Goal: Task Accomplishment & Management: Use online tool/utility

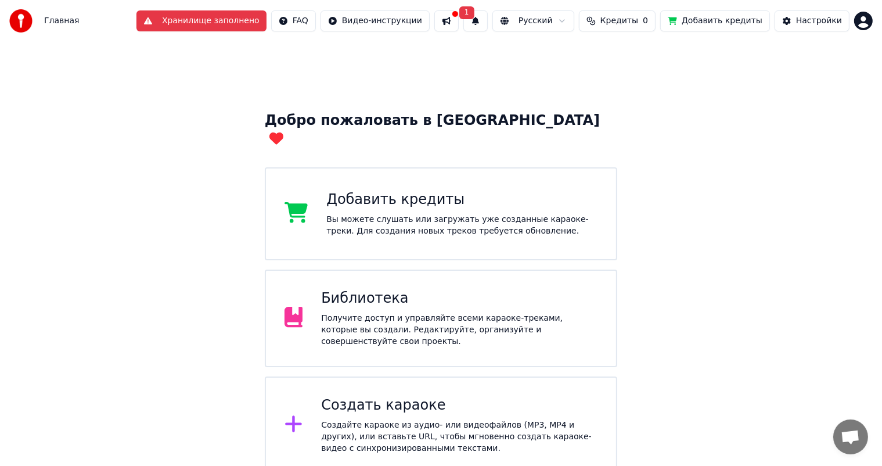
click at [459, 27] on button at bounding box center [446, 20] width 24 height 21
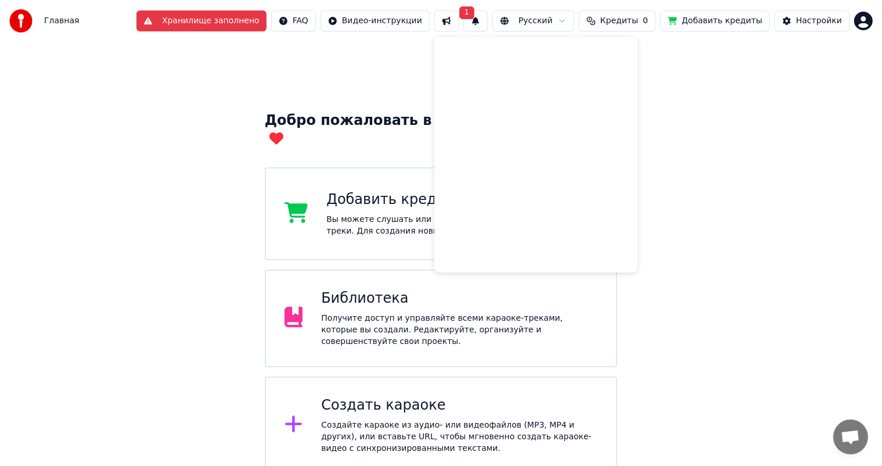
click at [454, 24] on button at bounding box center [446, 20] width 24 height 21
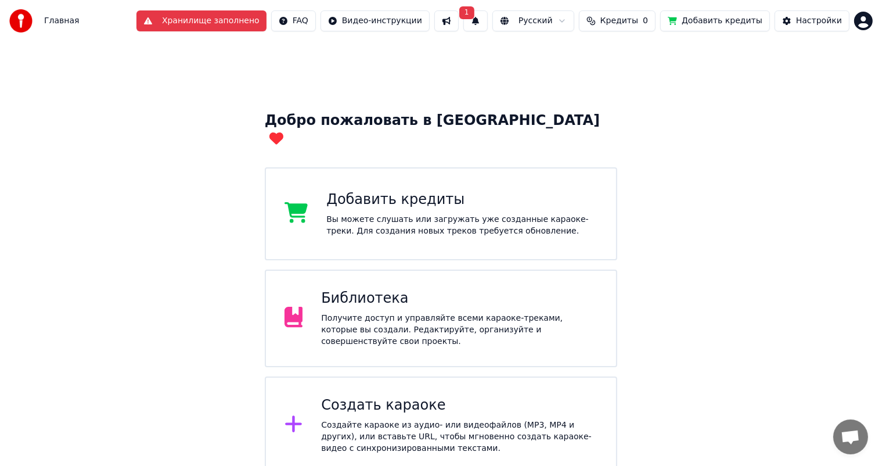
click at [383, 270] on div "Библиотека Получите доступ и управляйте всеми караоке-треками, которые вы созда…" at bounding box center [441, 319] width 353 height 98
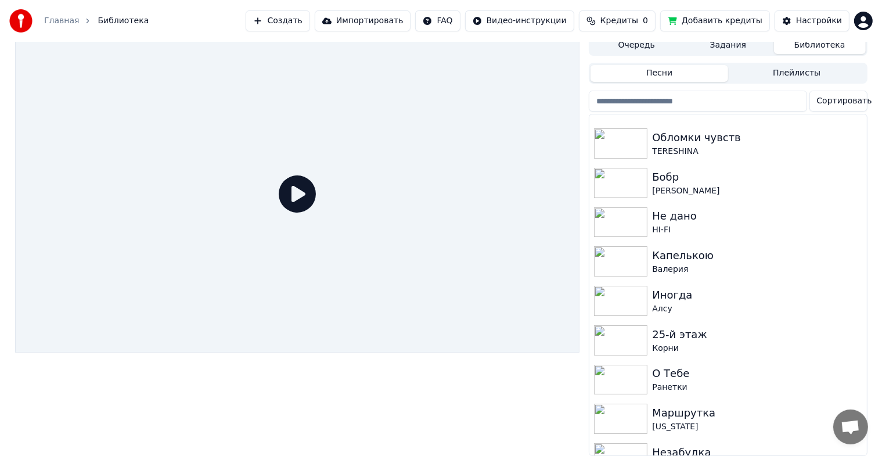
scroll to position [661, 0]
click at [628, 365] on img at bounding box center [620, 380] width 53 height 30
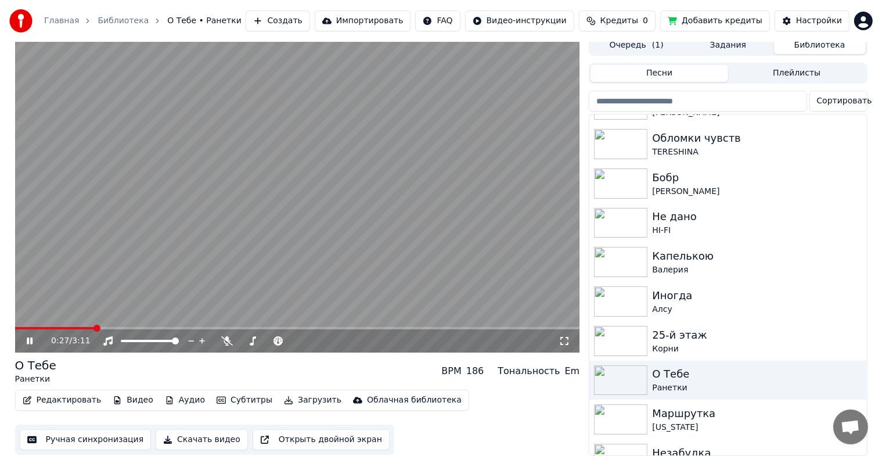
click at [95, 325] on span at bounding box center [97, 328] width 7 height 7
click at [33, 336] on icon at bounding box center [37, 340] width 27 height 9
click at [78, 394] on button "Редактировать" at bounding box center [62, 400] width 88 height 16
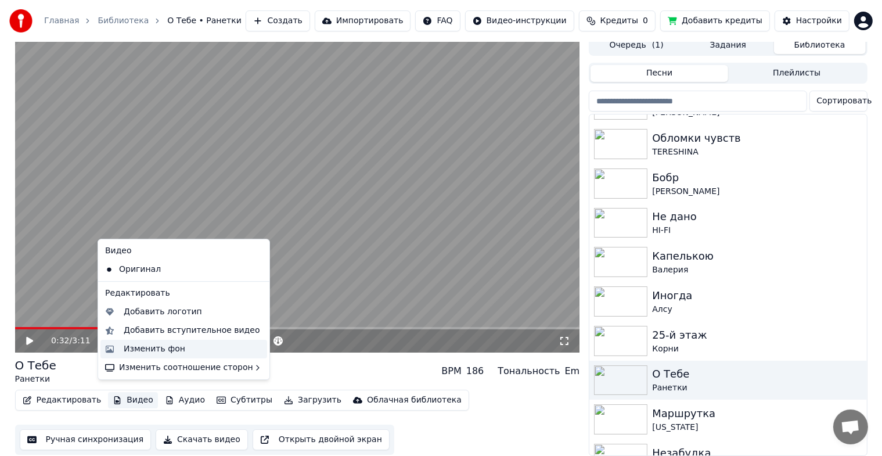
click at [149, 344] on div "Изменить фон" at bounding box center [155, 349] width 62 height 12
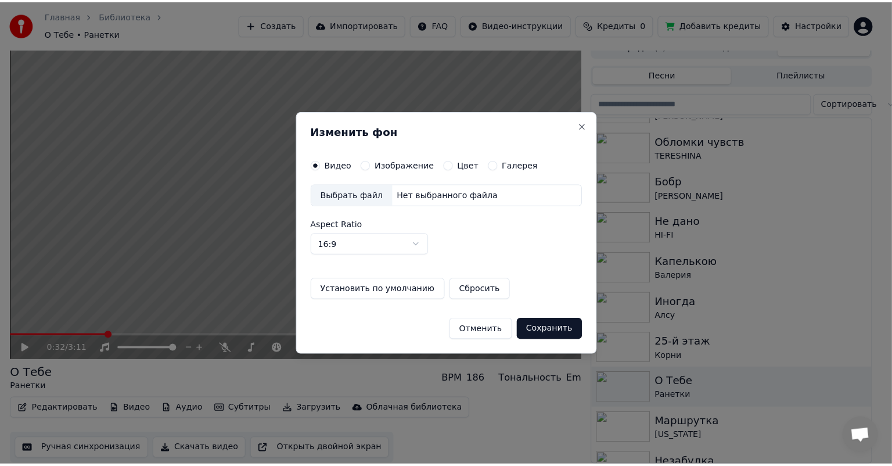
scroll to position [5, 0]
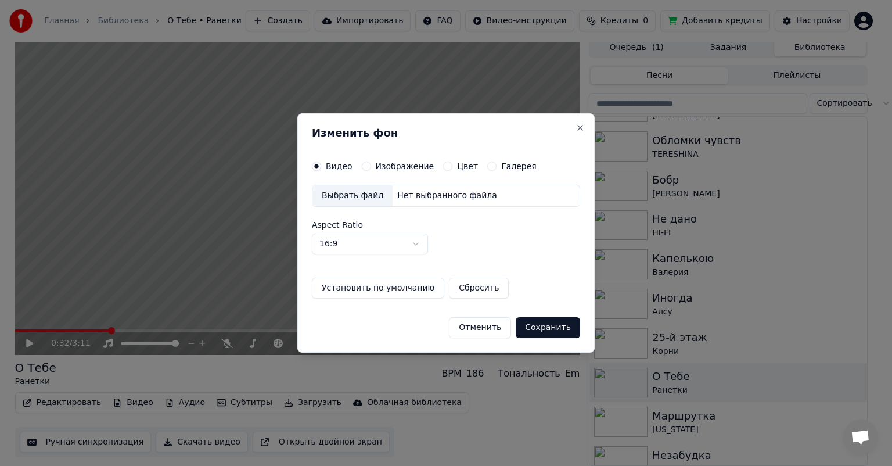
click at [395, 165] on label "Изображение" at bounding box center [405, 166] width 59 height 8
click at [371, 165] on button "Изображение" at bounding box center [366, 165] width 9 height 9
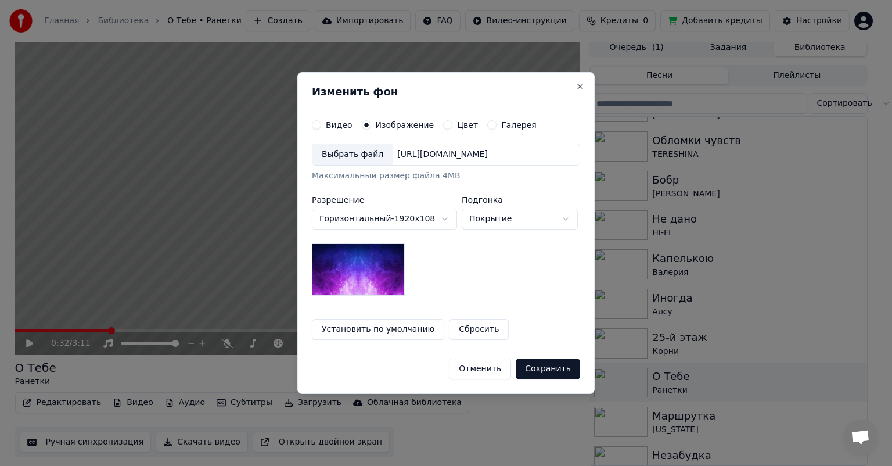
click at [346, 156] on div "Выбрать файл" at bounding box center [352, 154] width 80 height 21
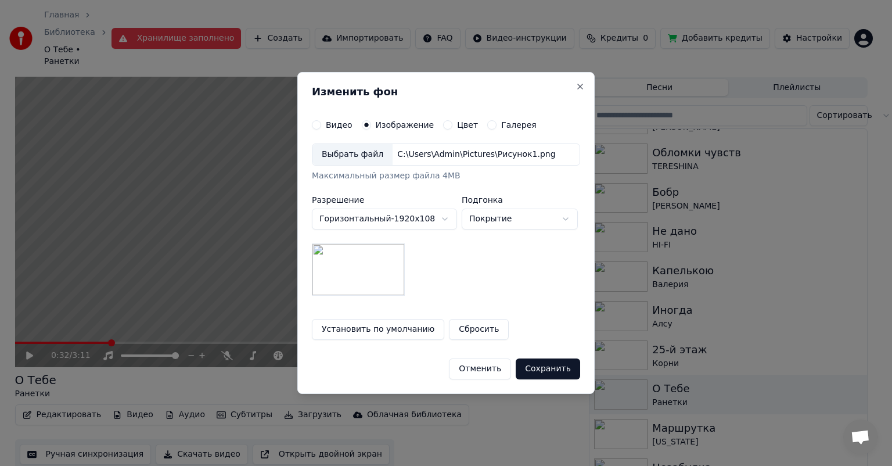
click at [538, 367] on button "Сохранить" at bounding box center [548, 368] width 64 height 21
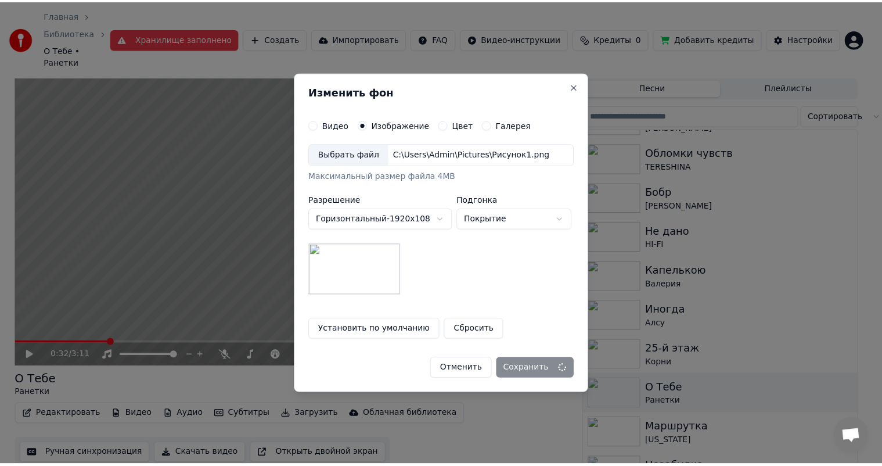
scroll to position [23, 0]
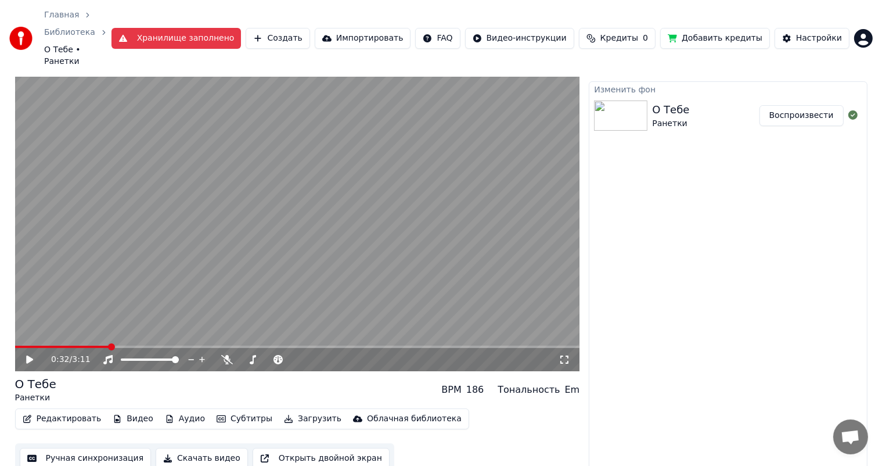
click at [33, 355] on icon at bounding box center [37, 359] width 27 height 9
click at [35, 355] on icon at bounding box center [37, 359] width 27 height 9
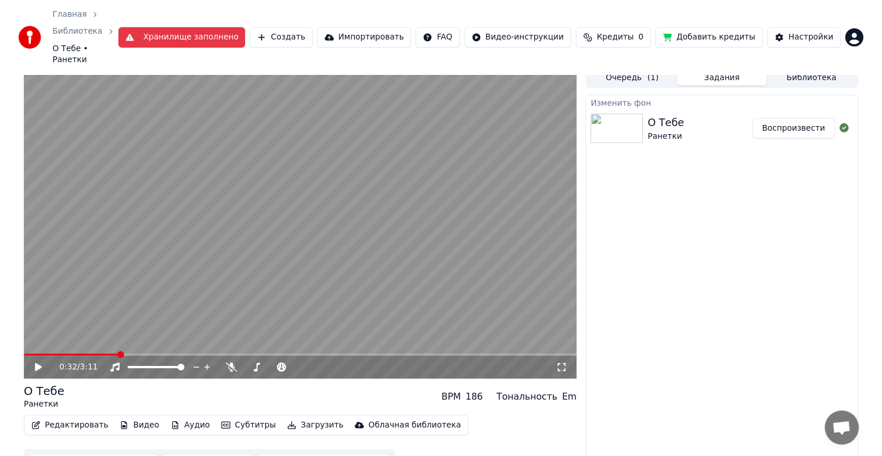
scroll to position [0, 0]
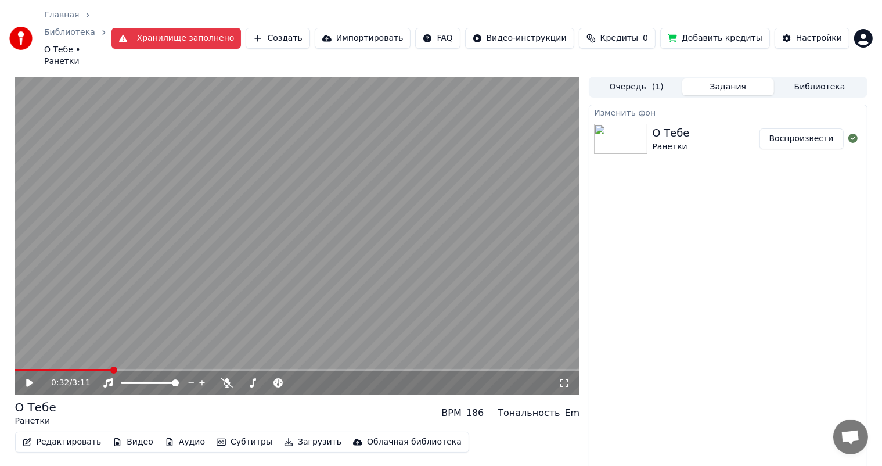
drag, startPoint x: 623, startPoint y: 62, endPoint x: 627, endPoint y: 69, distance: 7.6
click at [623, 63] on div "Главная Библиотека О Тебе • Ранетки Хранилище заполнено Создать Импортировать F…" at bounding box center [441, 38] width 882 height 77
click at [634, 78] on button "Очередь ( 1 )" at bounding box center [637, 86] width 92 height 17
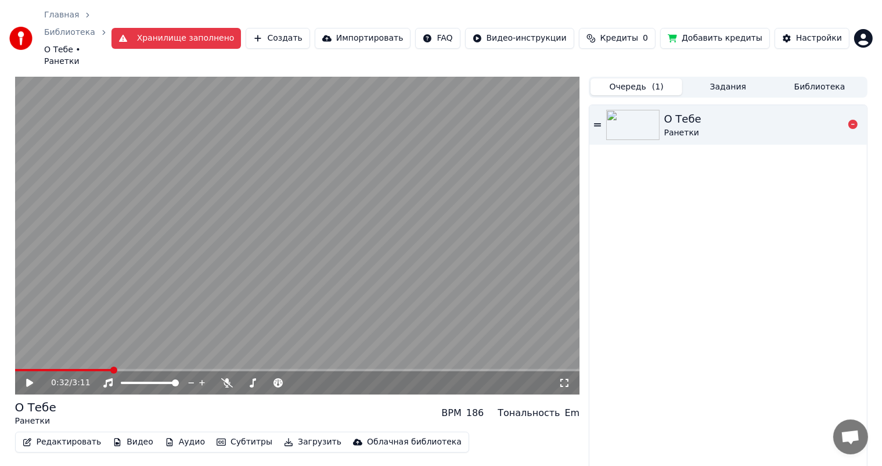
click at [704, 113] on div "О Тебе Ранетки" at bounding box center [753, 125] width 179 height 28
click at [221, 377] on div "0:10 / 3:11" at bounding box center [305, 383] width 508 height 12
click at [232, 378] on div at bounding box center [227, 382] width 12 height 9
click at [231, 378] on icon at bounding box center [227, 382] width 12 height 9
click at [89, 371] on div "0:13 / 3:11" at bounding box center [297, 382] width 565 height 23
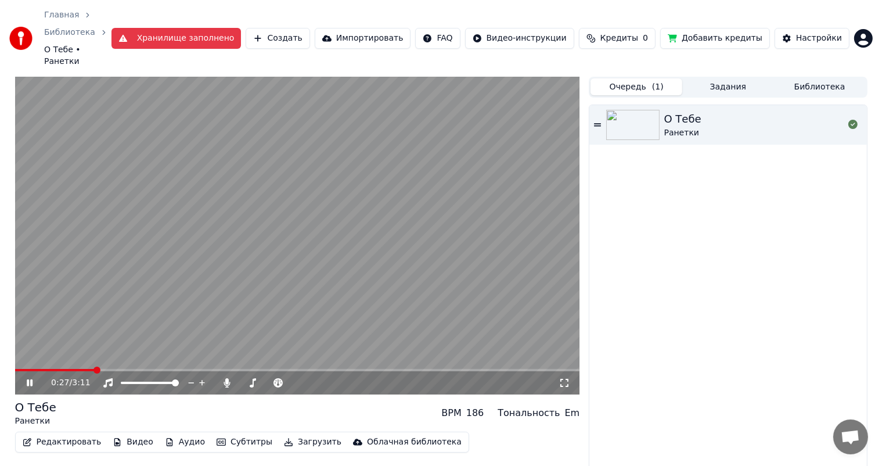
click at [95, 369] on span at bounding box center [297, 370] width 565 height 2
click at [125, 354] on video at bounding box center [297, 236] width 565 height 318
click at [77, 354] on video at bounding box center [297, 236] width 565 height 318
click at [224, 230] on video at bounding box center [297, 236] width 565 height 318
click at [74, 434] on button "Редактировать" at bounding box center [62, 442] width 88 height 16
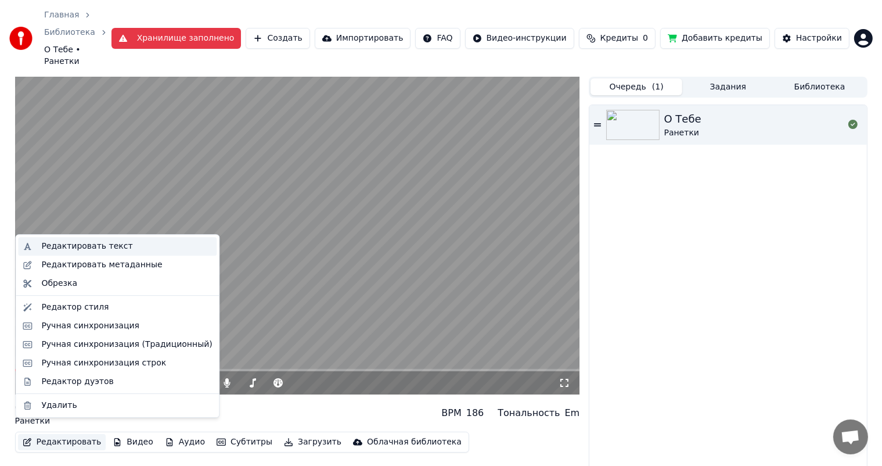
click at [98, 251] on div "Редактировать текст" at bounding box center [86, 246] width 91 height 12
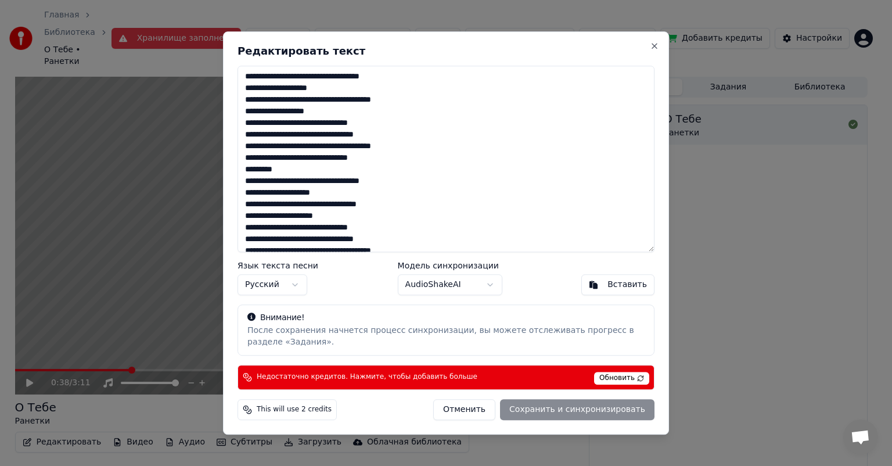
click at [444, 288] on body "Главная Библиотека О Тебе • Ранетки Хранилище заполнено Создать Импортировать F…" at bounding box center [441, 233] width 882 height 466
click at [661, 41] on div "**********" at bounding box center [446, 232] width 446 height 403
click at [658, 46] on button "Close" at bounding box center [654, 45] width 9 height 9
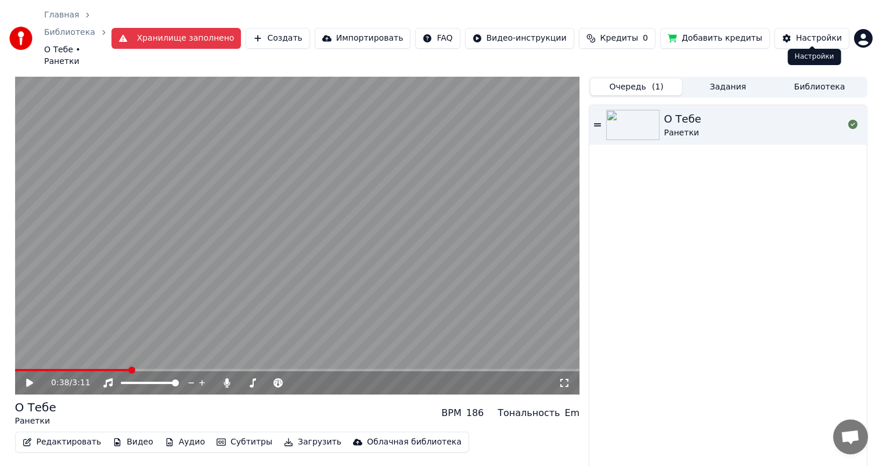
click at [796, 32] on button "Настройки" at bounding box center [812, 38] width 75 height 21
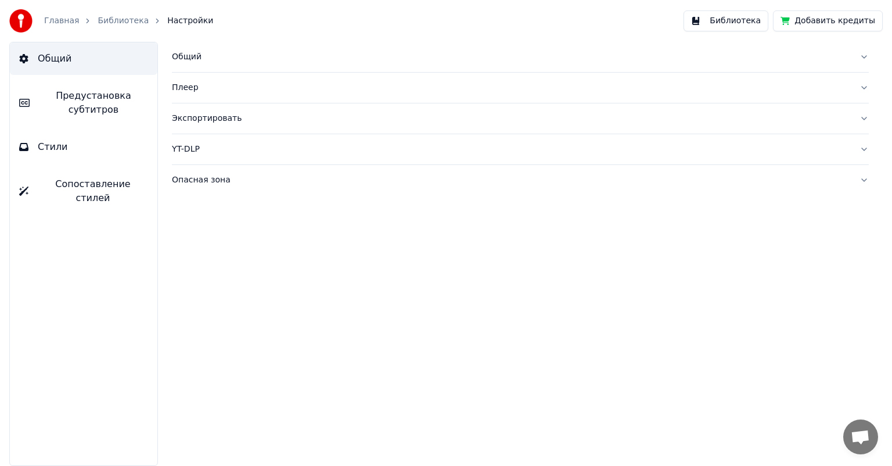
click at [67, 147] on button "Стили" at bounding box center [84, 147] width 148 height 33
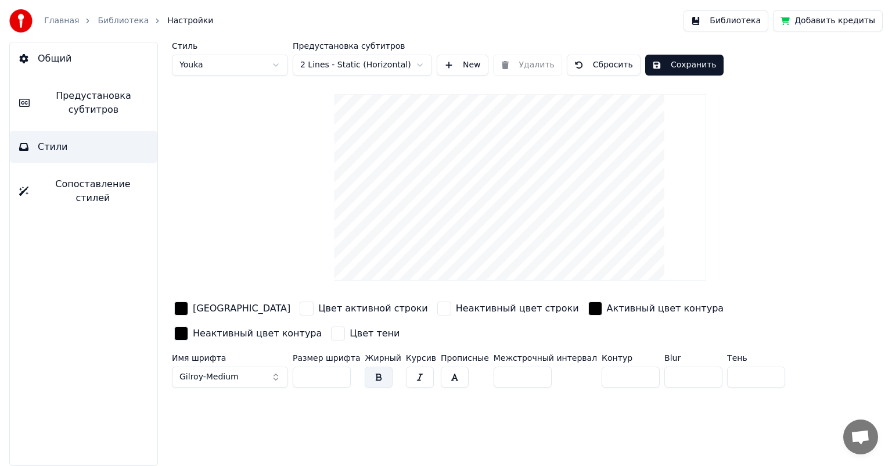
click at [253, 373] on button "Gilroy-Medium" at bounding box center [230, 377] width 116 height 21
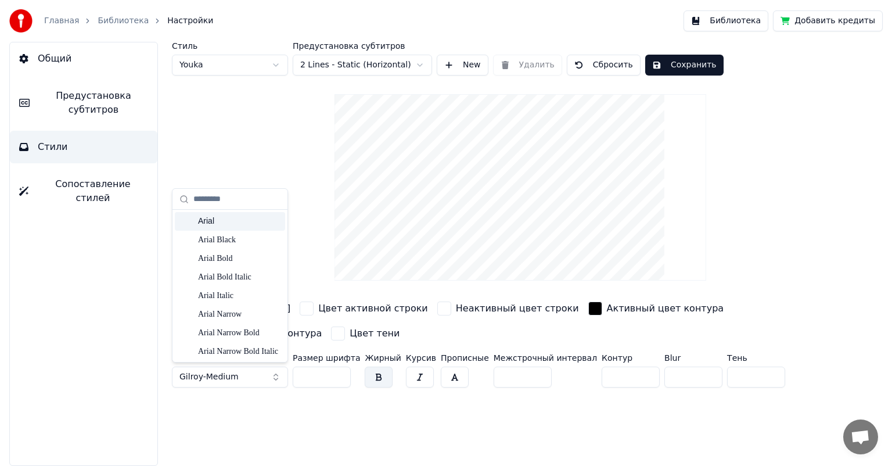
click at [216, 223] on div "Arial" at bounding box center [239, 221] width 82 height 12
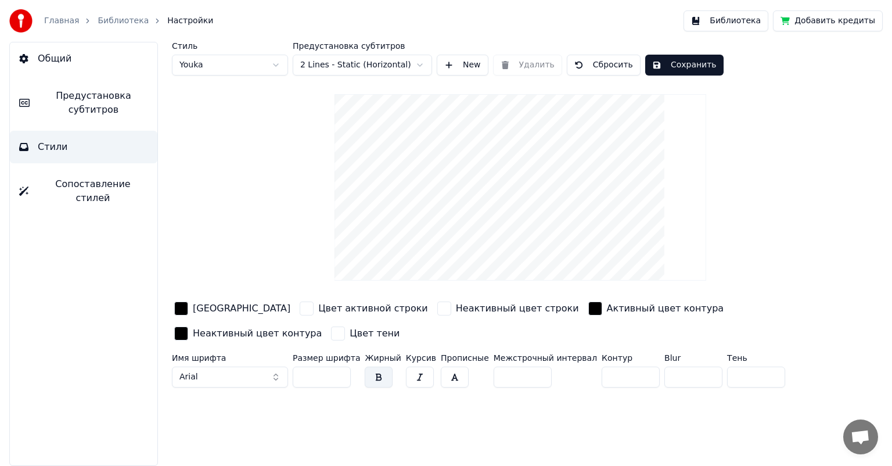
click at [688, 62] on button "Сохранить" at bounding box center [684, 65] width 78 height 21
click at [50, 28] on div "Главная Библиотека Настройки" at bounding box center [111, 20] width 204 height 23
click at [56, 22] on link "Главная" at bounding box center [61, 21] width 35 height 12
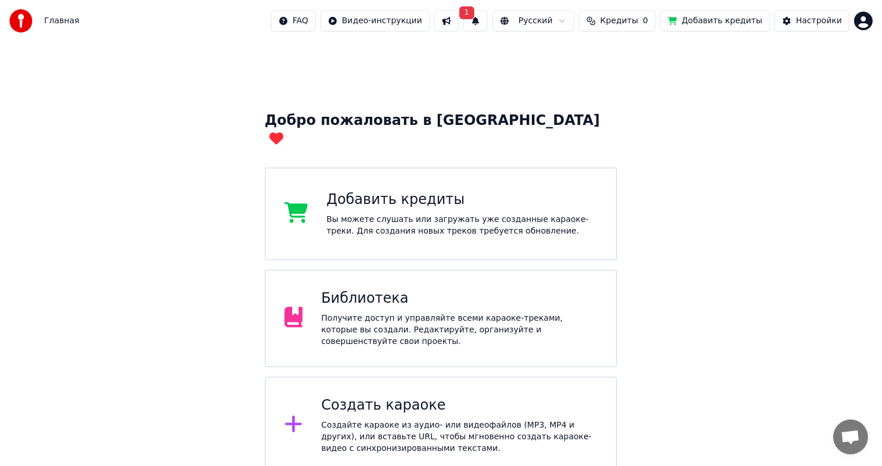
click at [416, 312] on div "Получите доступ и управляйте всеми караоке-треками, которые вы создали. Редакти…" at bounding box center [459, 329] width 276 height 35
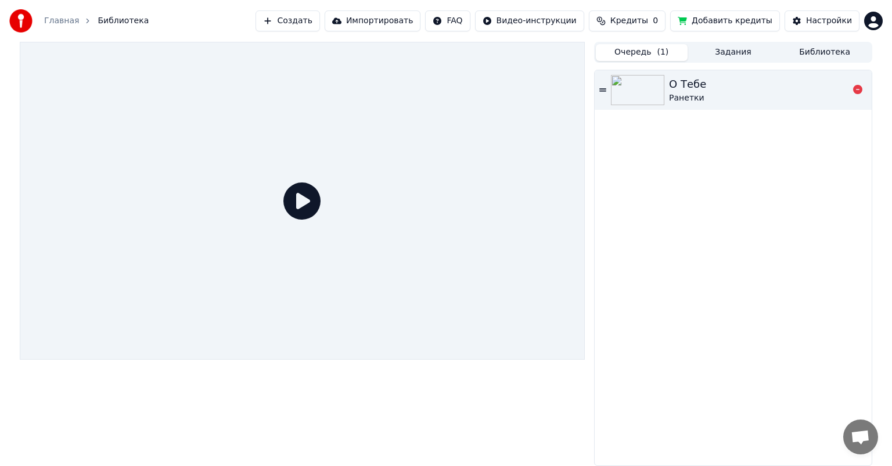
click at [677, 93] on div "Ранетки" at bounding box center [687, 98] width 37 height 12
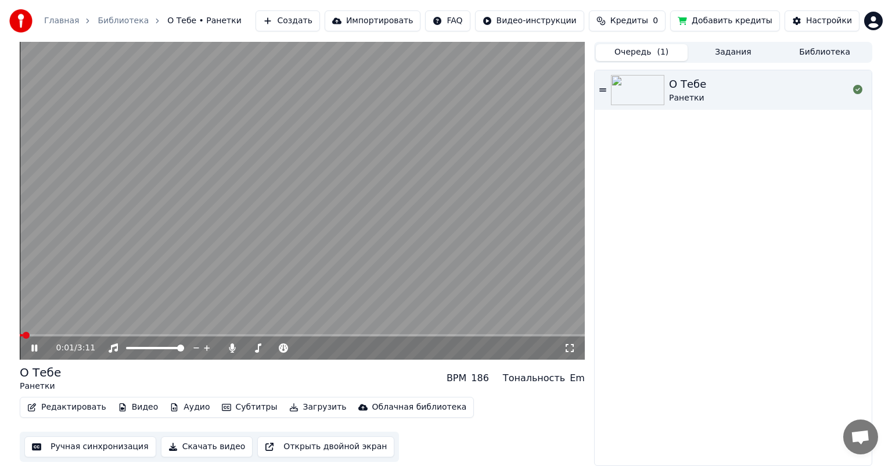
click at [84, 334] on span at bounding box center [302, 335] width 565 height 2
click at [102, 333] on video at bounding box center [302, 201] width 565 height 318
click at [118, 339] on div "0:22 / 3:11" at bounding box center [302, 347] width 565 height 23
click at [135, 340] on div "0:22 / 3:11" at bounding box center [302, 347] width 565 height 23
click at [42, 349] on icon at bounding box center [42, 347] width 27 height 9
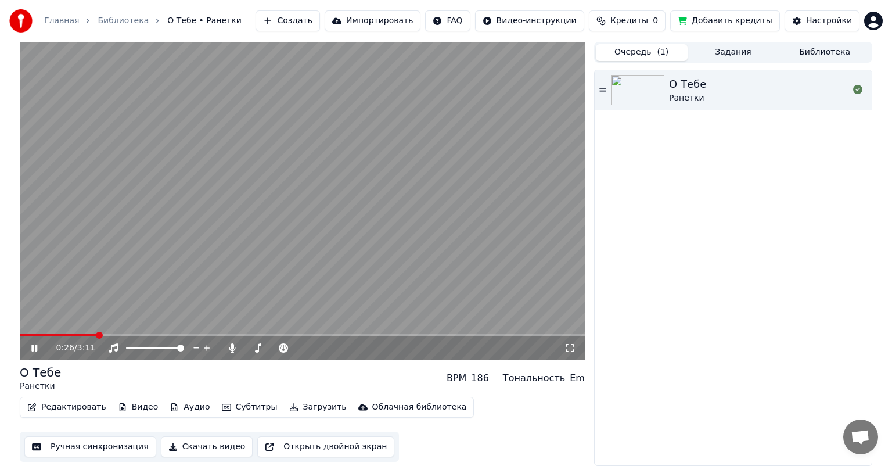
click at [41, 348] on icon at bounding box center [42, 347] width 27 height 9
click at [288, 409] on button "Загрузить" at bounding box center [318, 407] width 67 height 16
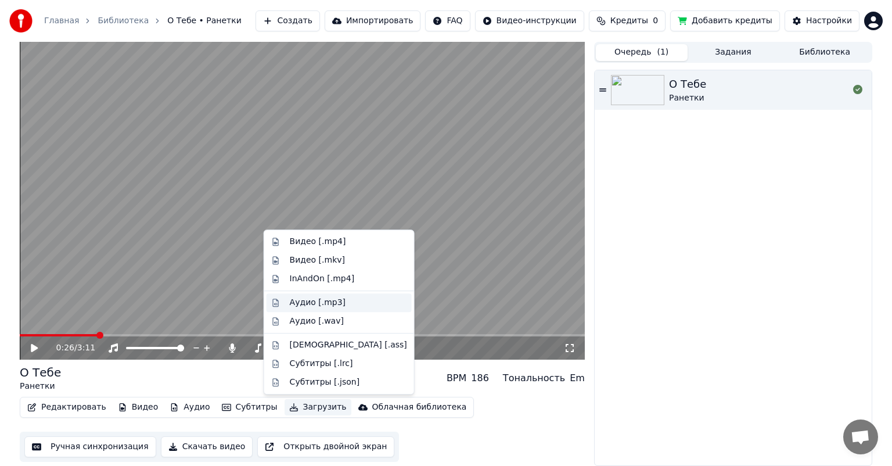
click at [336, 304] on div "Аудио [.mp3]" at bounding box center [318, 303] width 56 height 12
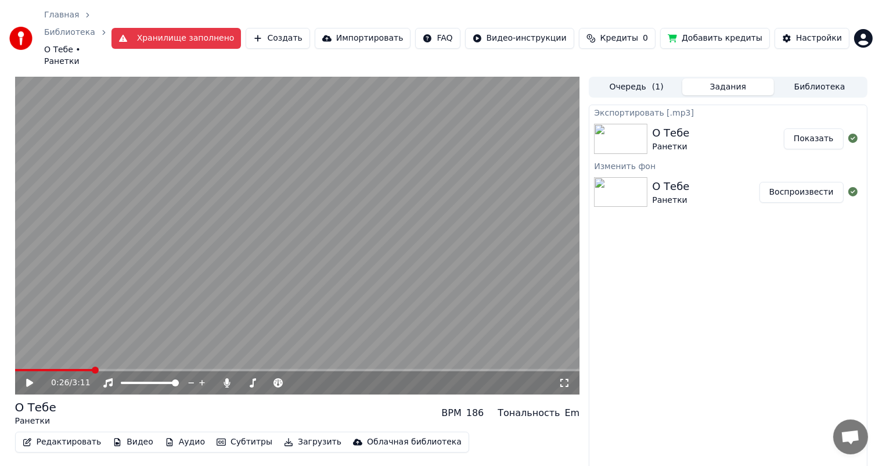
click at [809, 78] on button "Библиотека" at bounding box center [820, 86] width 92 height 17
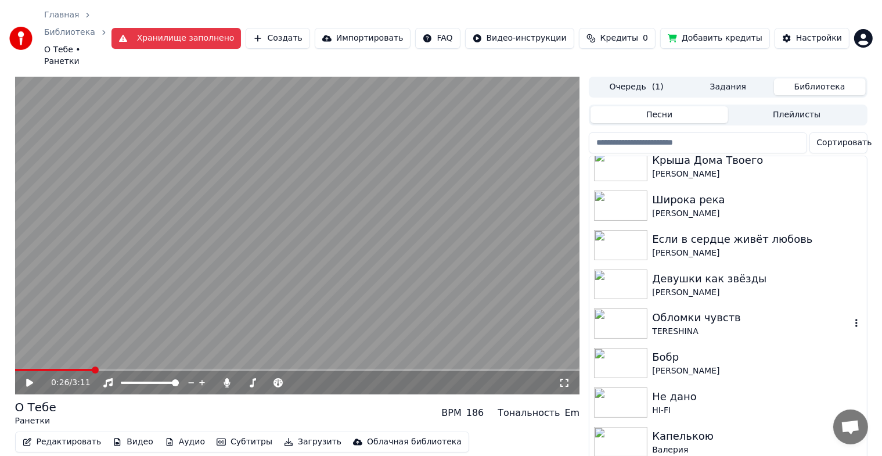
scroll to position [835, 0]
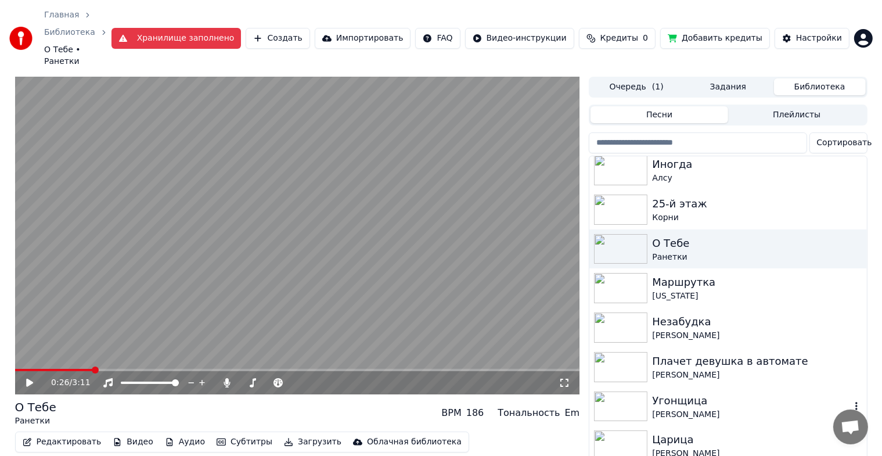
click at [728, 409] on div "[PERSON_NAME]" at bounding box center [751, 415] width 198 height 12
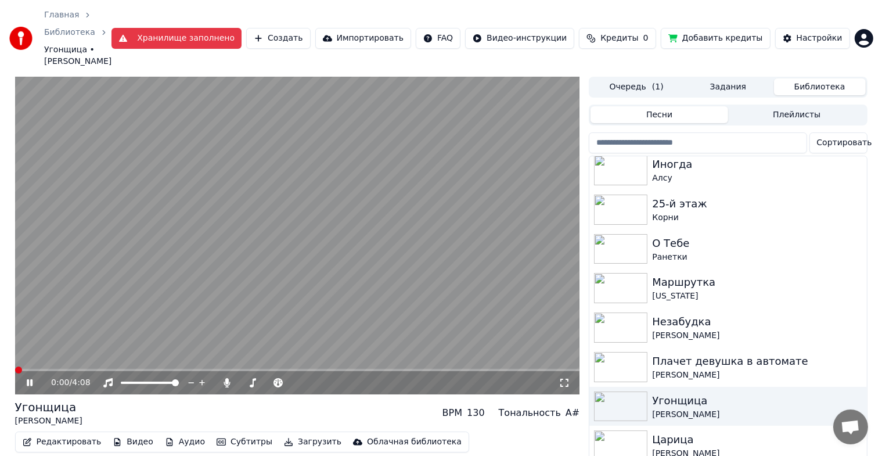
click at [70, 439] on button "Редактировать" at bounding box center [62, 442] width 88 height 16
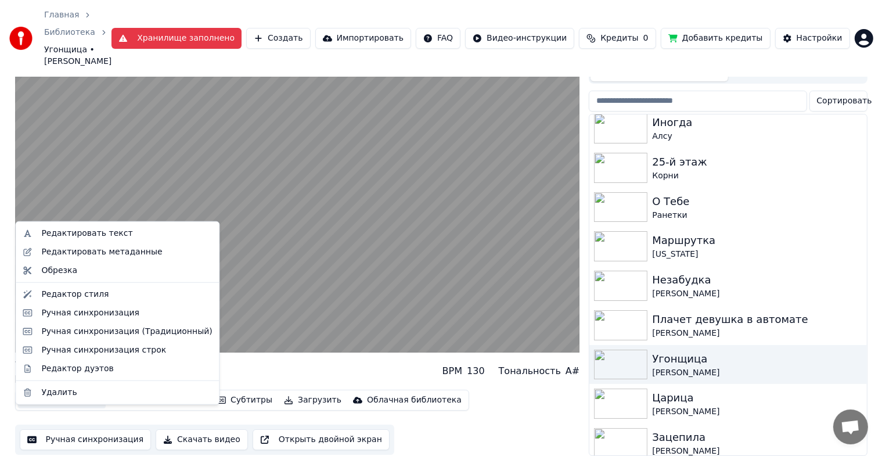
scroll to position [49, 0]
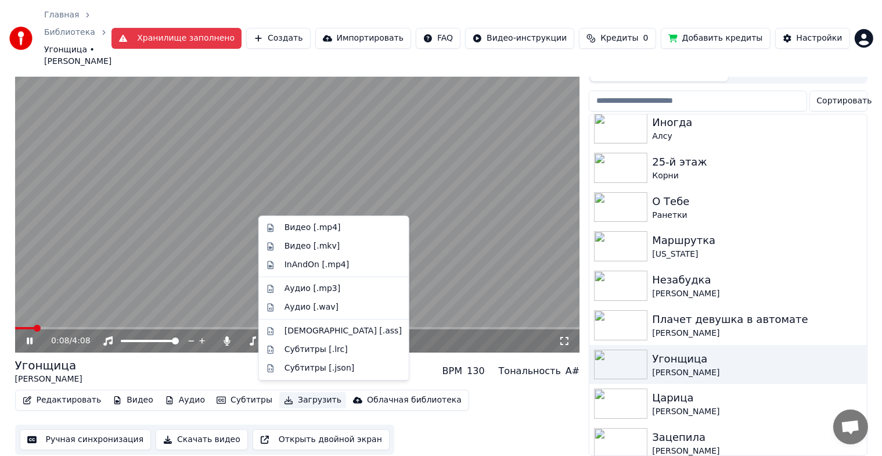
click at [76, 327] on span at bounding box center [297, 328] width 565 height 2
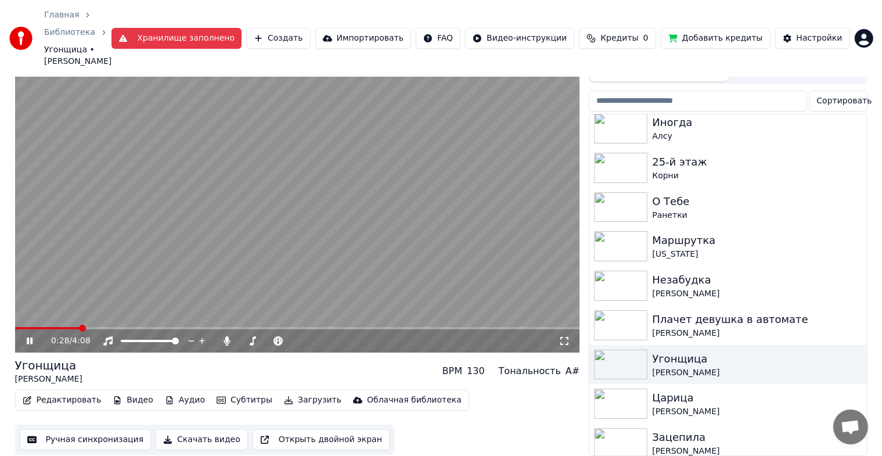
click at [27, 337] on icon at bounding box center [30, 340] width 6 height 7
click at [51, 401] on div "Редактировать Видео Аудио Субтитры Загрузить Облачная библиотека" at bounding box center [242, 400] width 454 height 21
click at [51, 397] on button "Редактировать" at bounding box center [62, 400] width 88 height 16
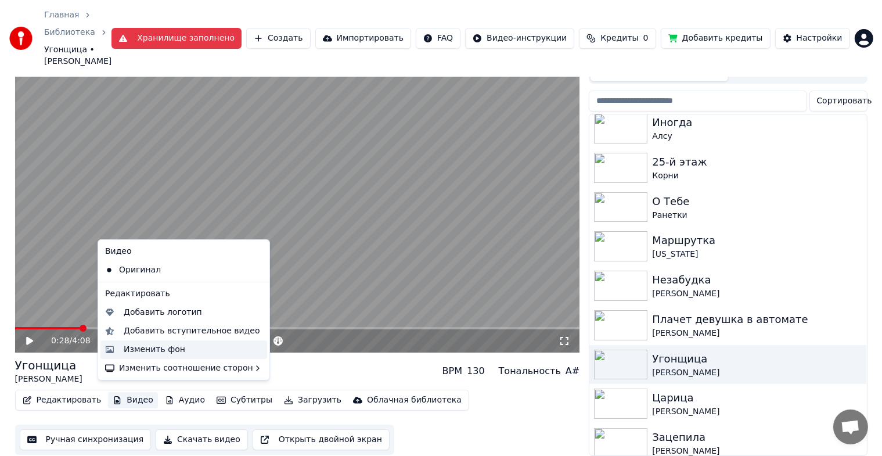
click at [157, 351] on div "Изменить фон" at bounding box center [155, 350] width 62 height 12
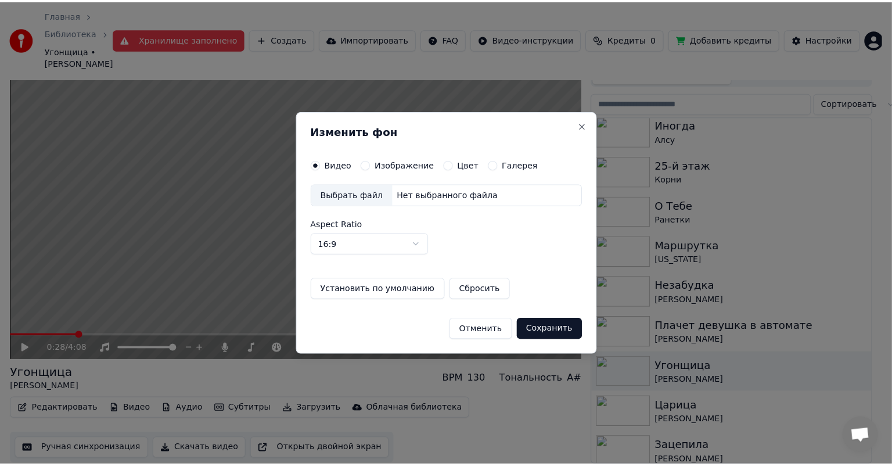
scroll to position [39, 0]
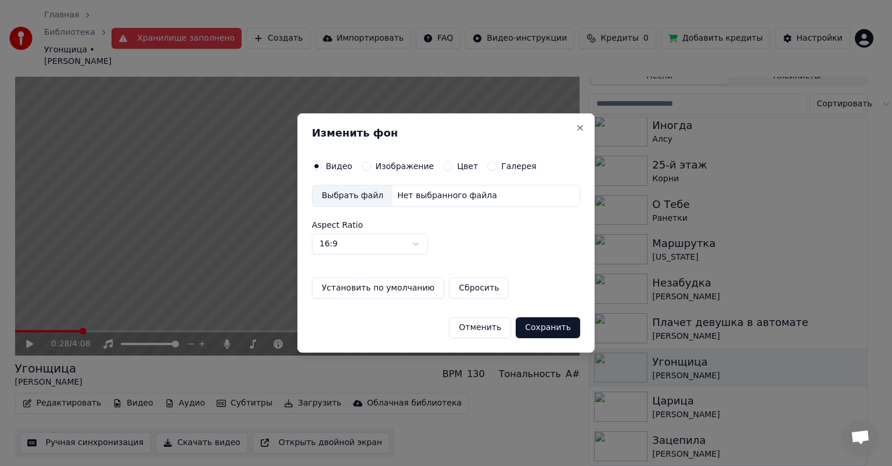
click at [400, 168] on label "Изображение" at bounding box center [405, 166] width 59 height 8
click at [371, 168] on button "Изображение" at bounding box center [366, 165] width 9 height 9
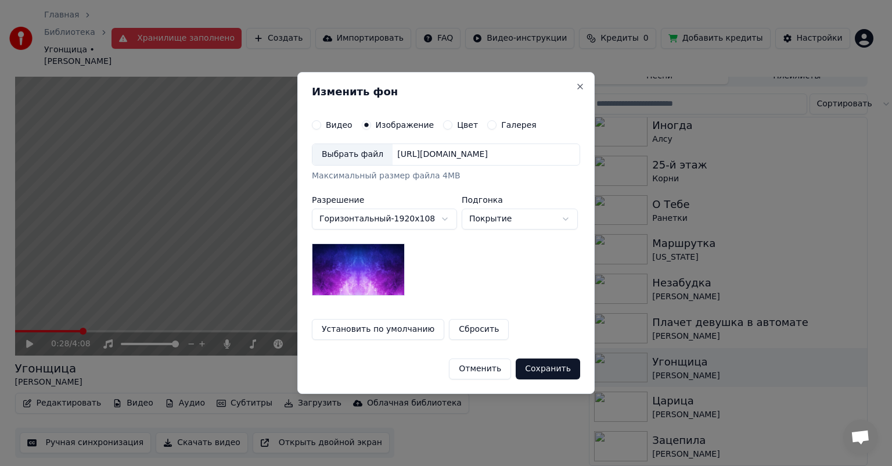
click at [371, 150] on div "Выбрать файл" at bounding box center [352, 154] width 80 height 21
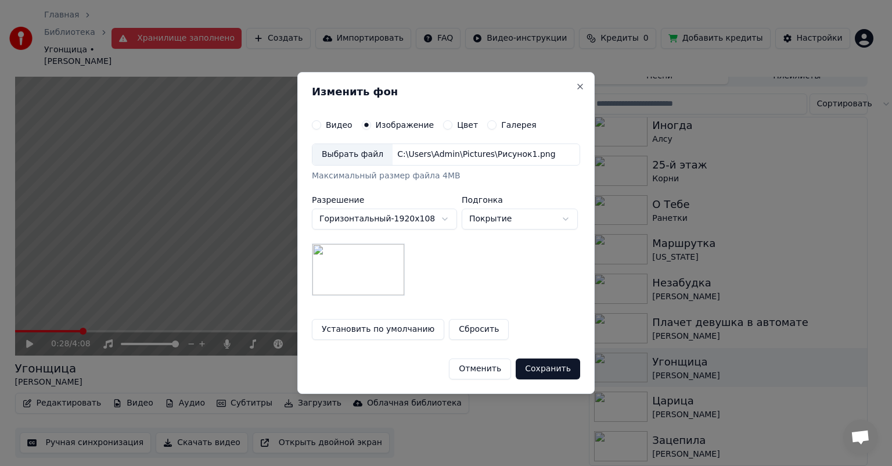
click at [556, 371] on button "Сохранить" at bounding box center [548, 368] width 64 height 21
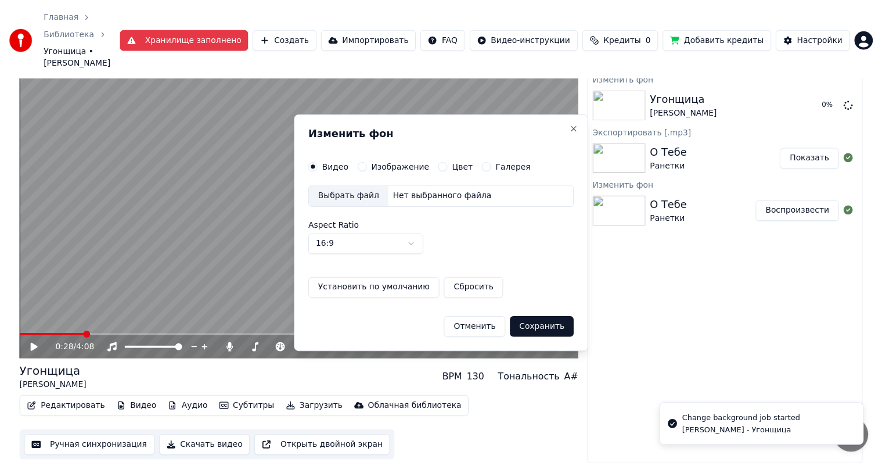
scroll to position [35, 0]
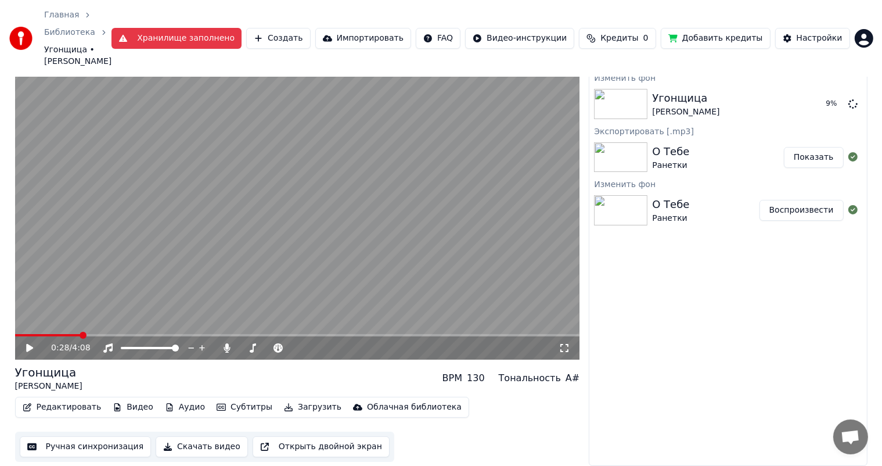
click at [634, 71] on div "Главная Библиотека Угонщица • [PERSON_NAME] Хранилище заполнено Создать Импорти…" at bounding box center [441, 38] width 882 height 77
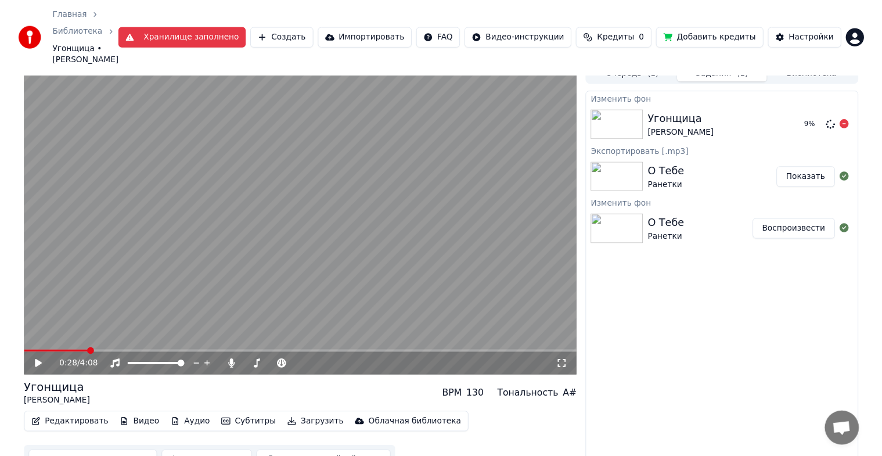
scroll to position [0, 0]
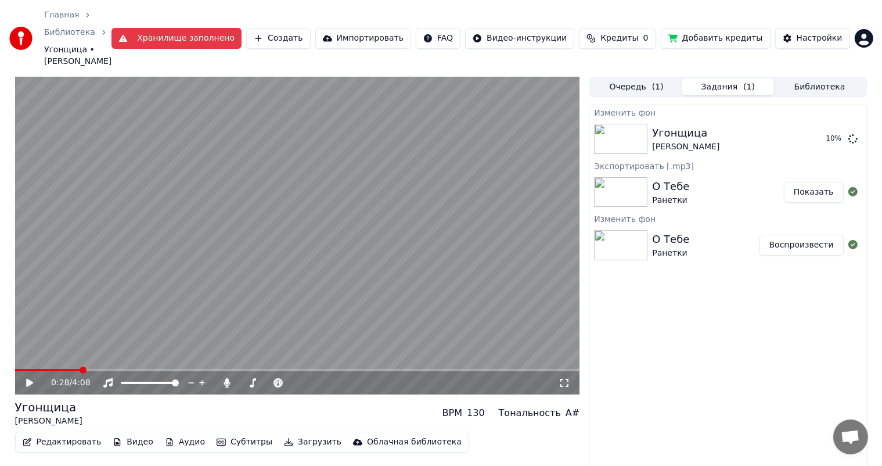
click at [815, 78] on div "Главная Библиотека Угонщица • [PERSON_NAME] Хранилище заполнено Создать Импорти…" at bounding box center [441, 233] width 882 height 466
click at [816, 89] on button "Библиотека" at bounding box center [820, 86] width 92 height 17
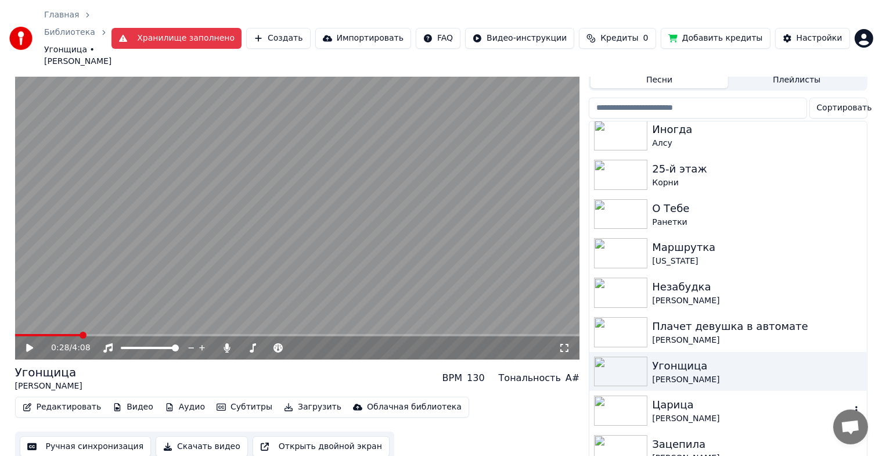
scroll to position [49, 0]
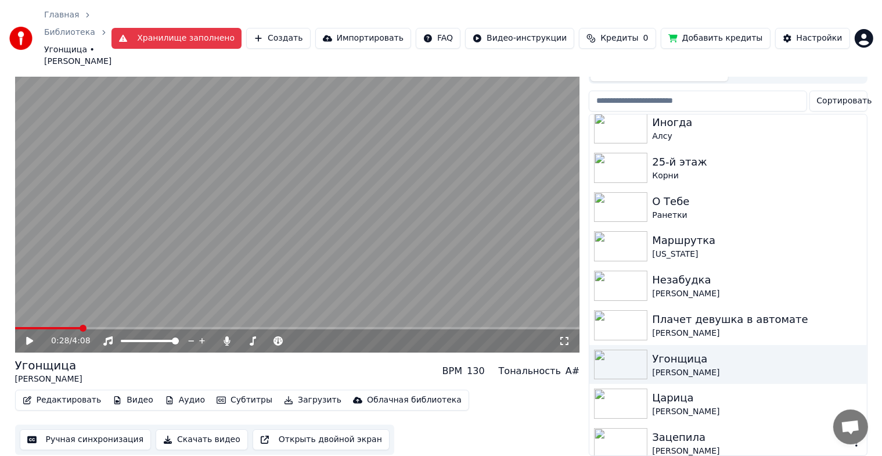
click at [683, 437] on div "Зацепила" at bounding box center [751, 437] width 198 height 16
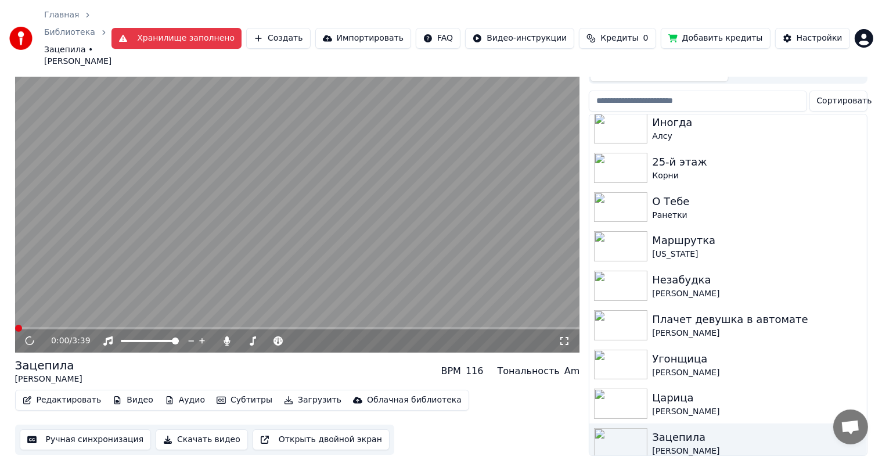
click at [137, 393] on button "Видео" at bounding box center [133, 400] width 50 height 16
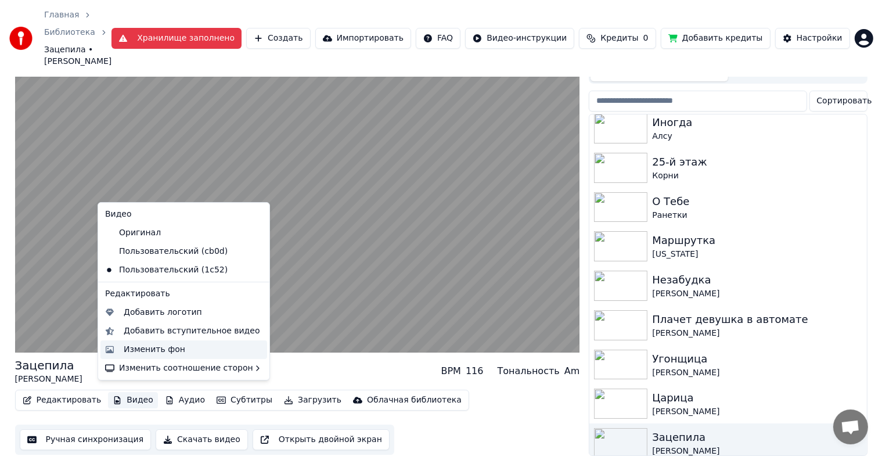
click at [153, 344] on div "Изменить фон" at bounding box center [155, 350] width 62 height 12
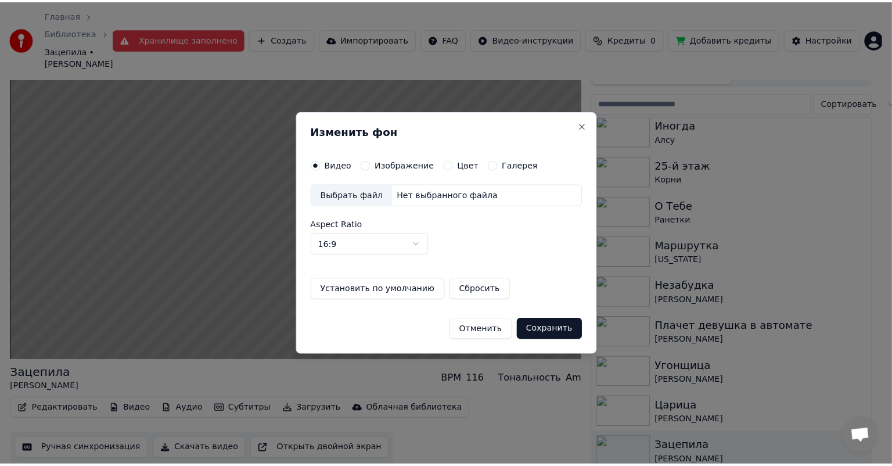
scroll to position [39, 0]
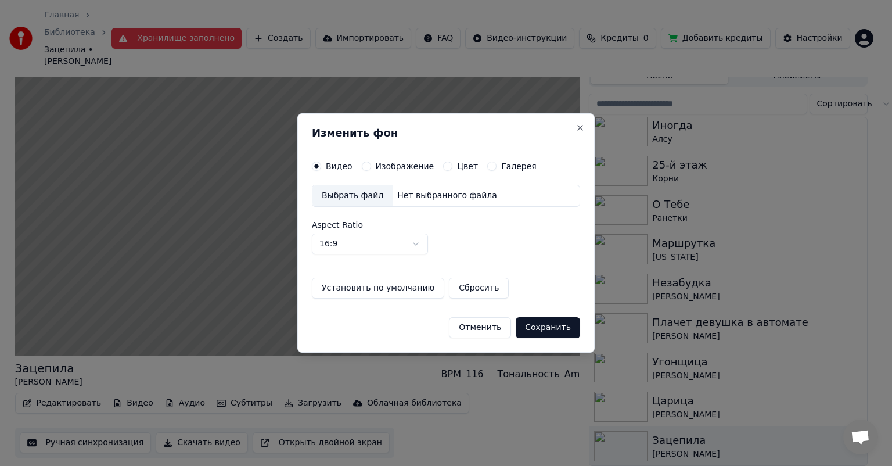
click at [397, 167] on label "Изображение" at bounding box center [405, 166] width 59 height 8
click at [371, 167] on button "Изображение" at bounding box center [366, 165] width 9 height 9
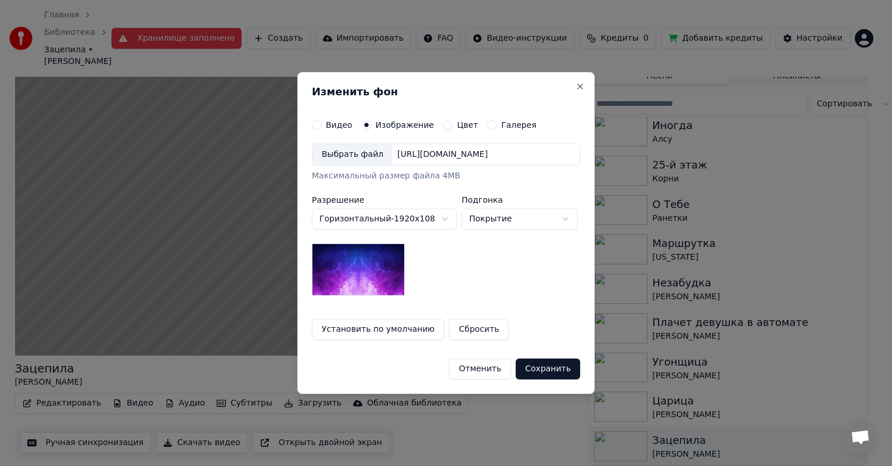
click at [355, 158] on div "Выбрать файл" at bounding box center [352, 154] width 80 height 21
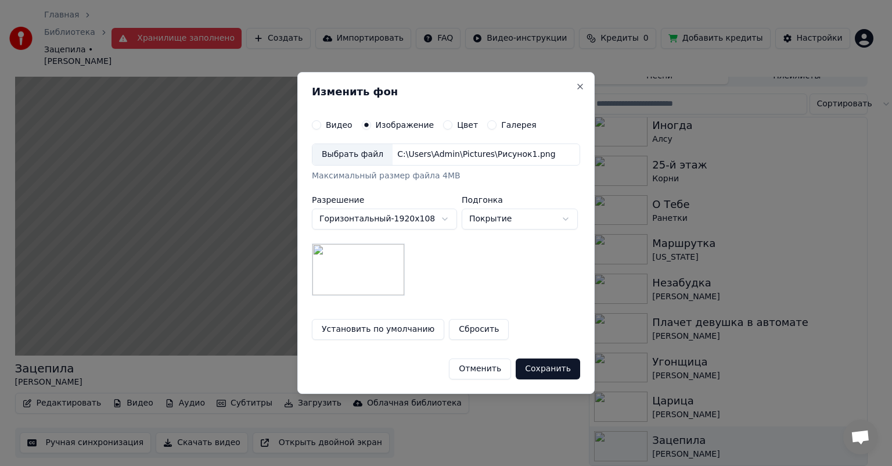
click at [543, 368] on button "Сохранить" at bounding box center [548, 368] width 64 height 21
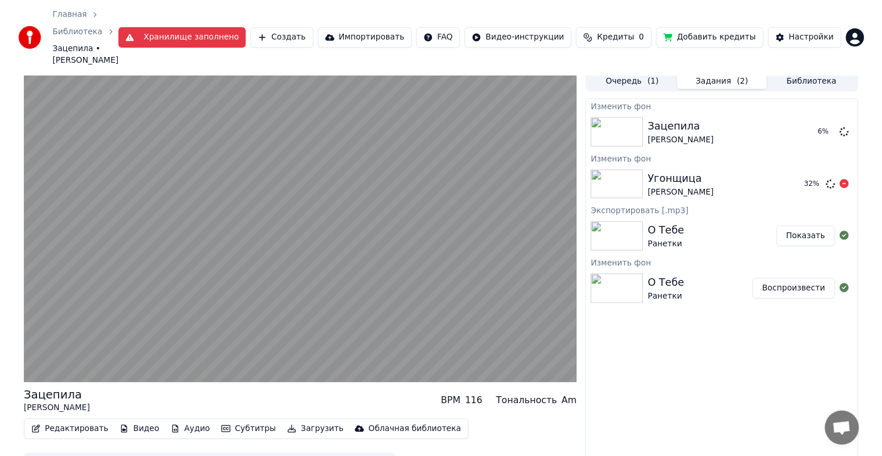
scroll to position [0, 0]
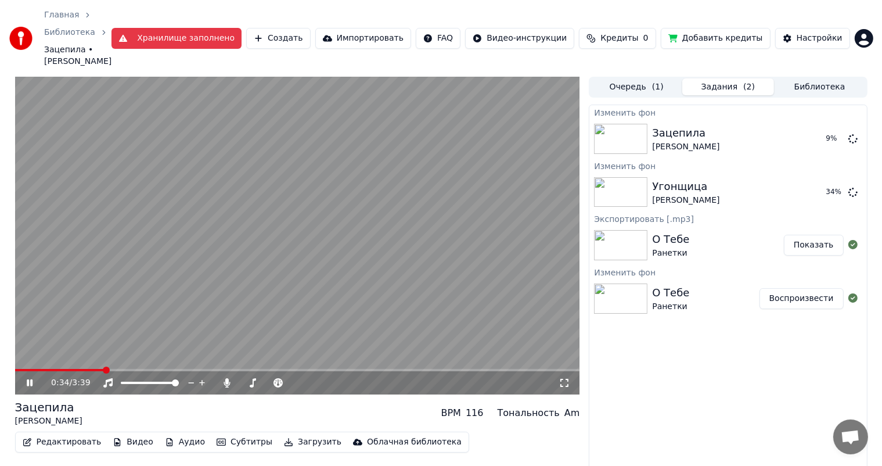
click at [804, 87] on button "Библиотека" at bounding box center [820, 86] width 92 height 17
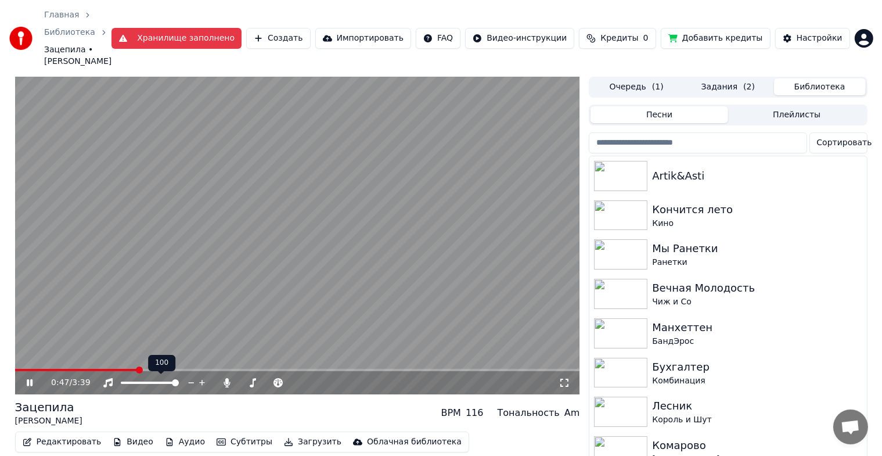
click at [36, 386] on icon at bounding box center [37, 382] width 27 height 9
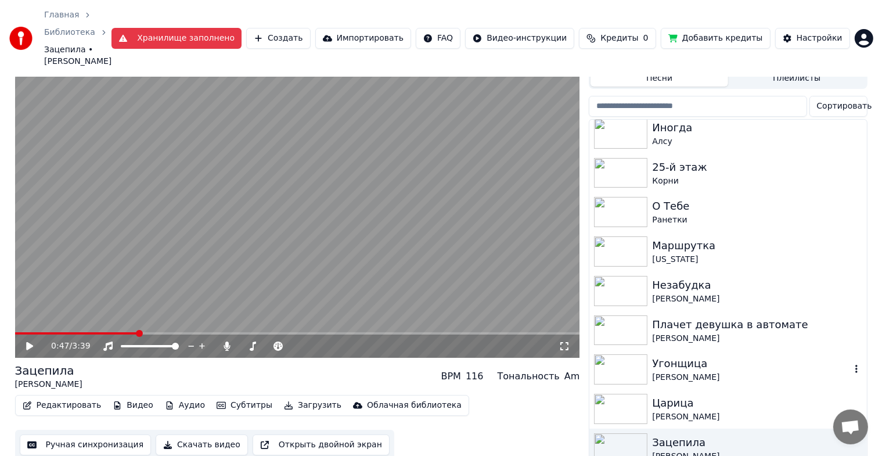
scroll to position [49, 0]
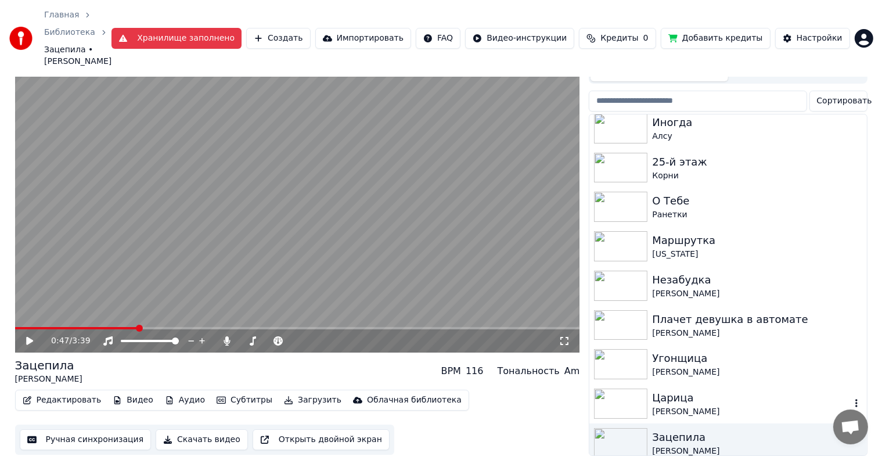
click at [685, 393] on div "Царица" at bounding box center [751, 398] width 198 height 16
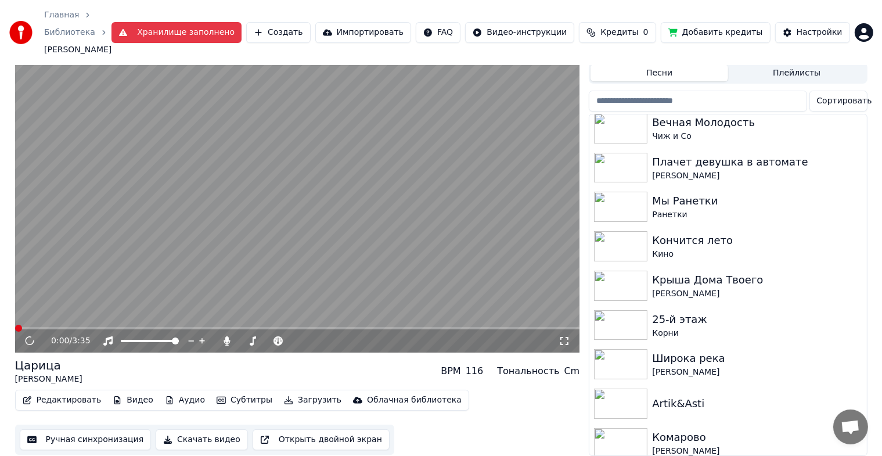
click at [67, 392] on button "Редактировать" at bounding box center [62, 400] width 88 height 16
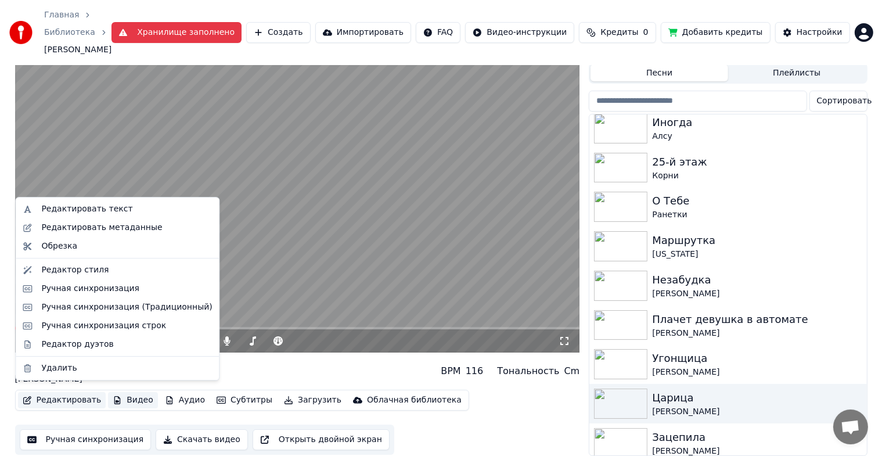
click at [134, 395] on button "Видео" at bounding box center [133, 400] width 50 height 16
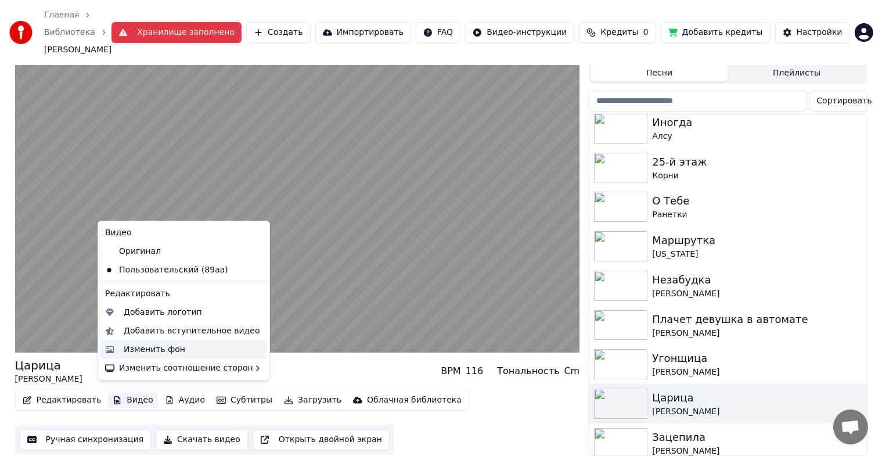
click at [117, 345] on div "Изменить фон" at bounding box center [183, 349] width 167 height 19
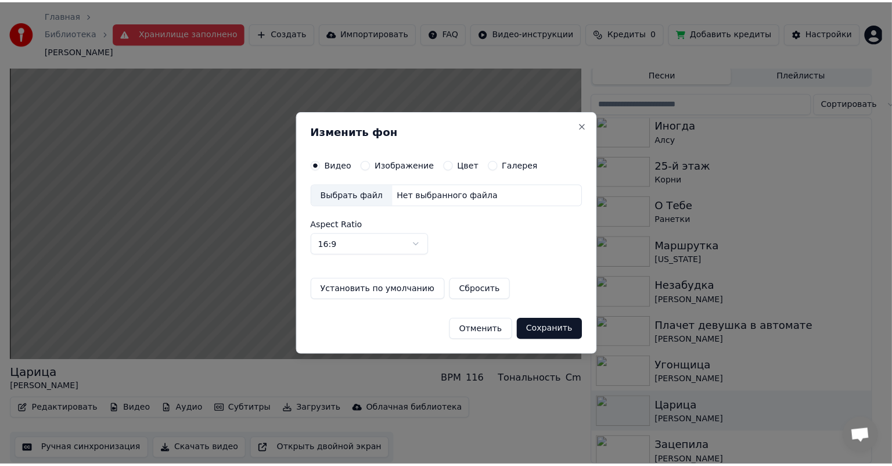
scroll to position [39, 0]
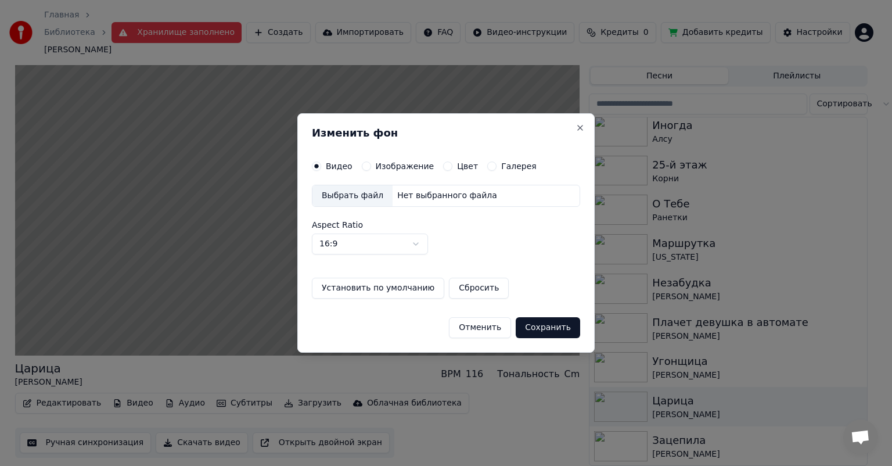
click at [397, 166] on label "Изображение" at bounding box center [405, 166] width 59 height 8
click at [371, 166] on button "Изображение" at bounding box center [366, 165] width 9 height 9
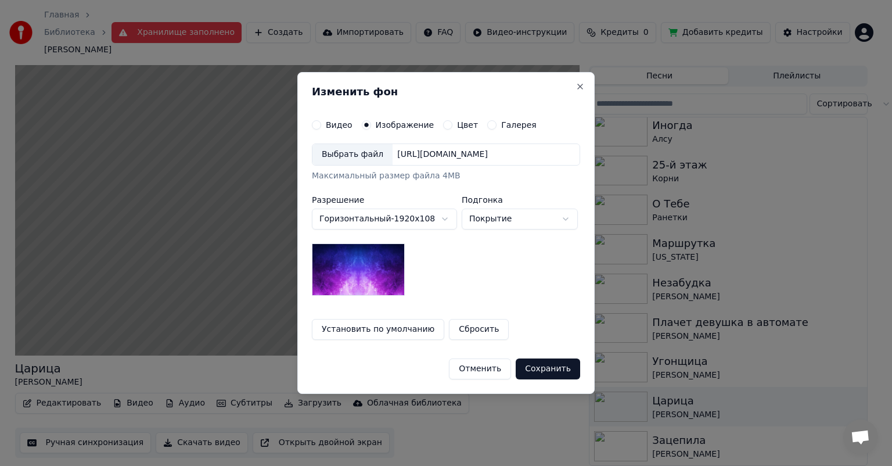
click at [349, 163] on div "Выбрать файл" at bounding box center [352, 154] width 80 height 21
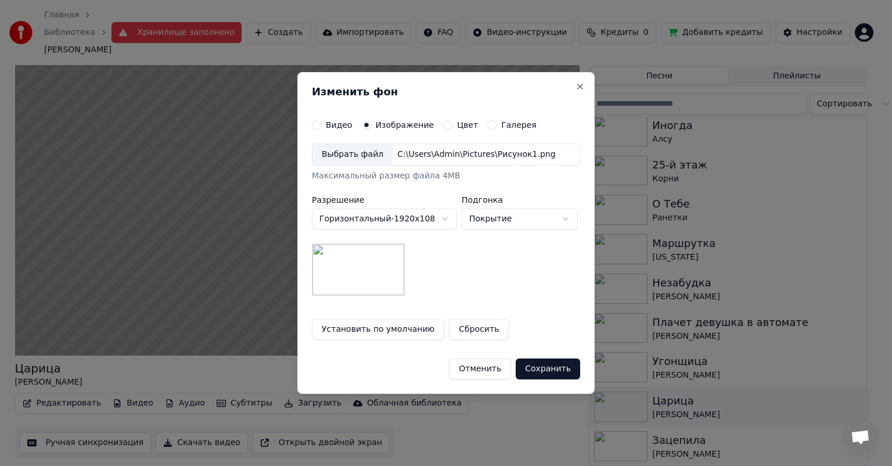
click at [541, 370] on button "Сохранить" at bounding box center [548, 368] width 64 height 21
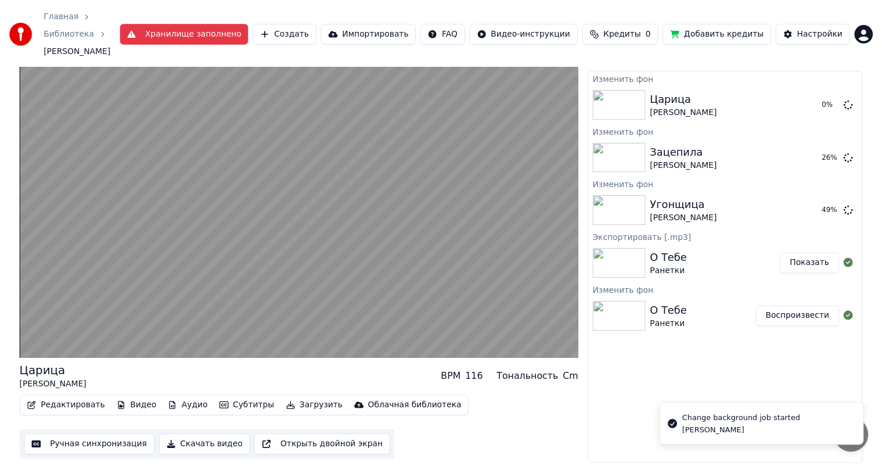
scroll to position [23, 0]
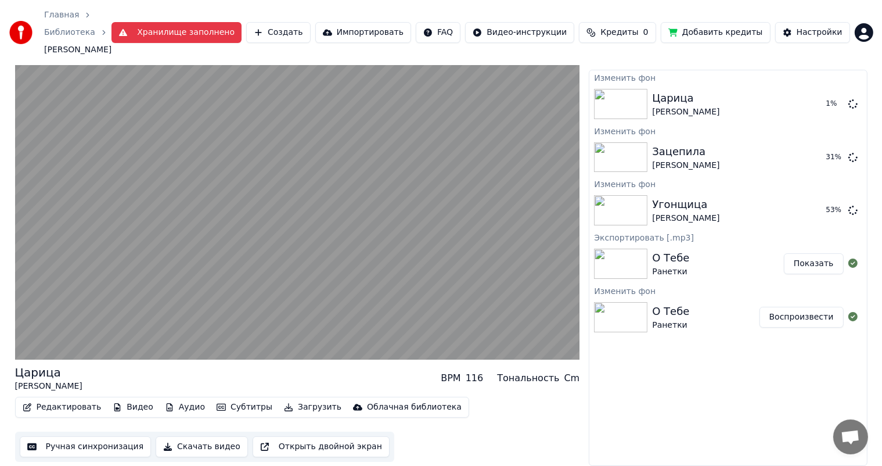
click at [818, 60] on button "Библиотека" at bounding box center [820, 52] width 92 height 17
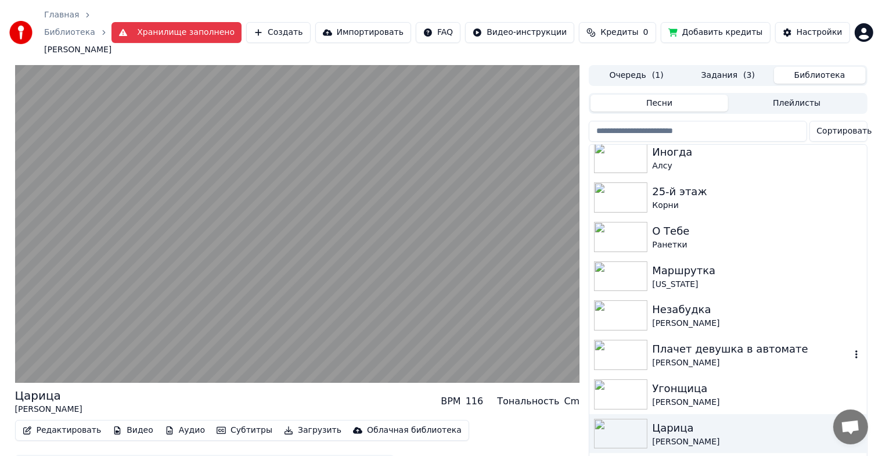
scroll to position [49, 0]
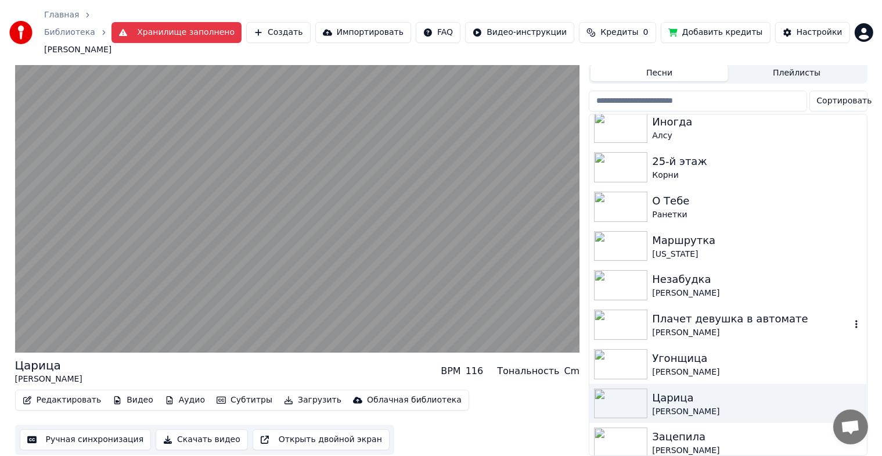
click at [706, 311] on div "Плачет девушка в автомате" at bounding box center [751, 319] width 198 height 16
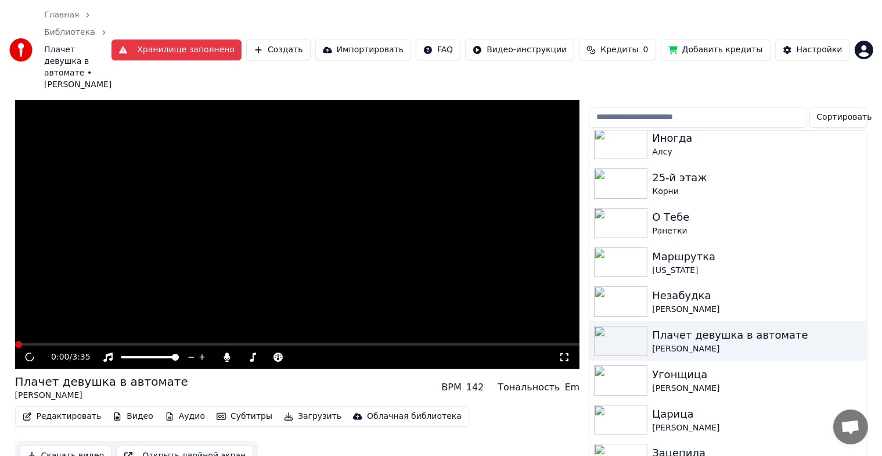
scroll to position [60, 0]
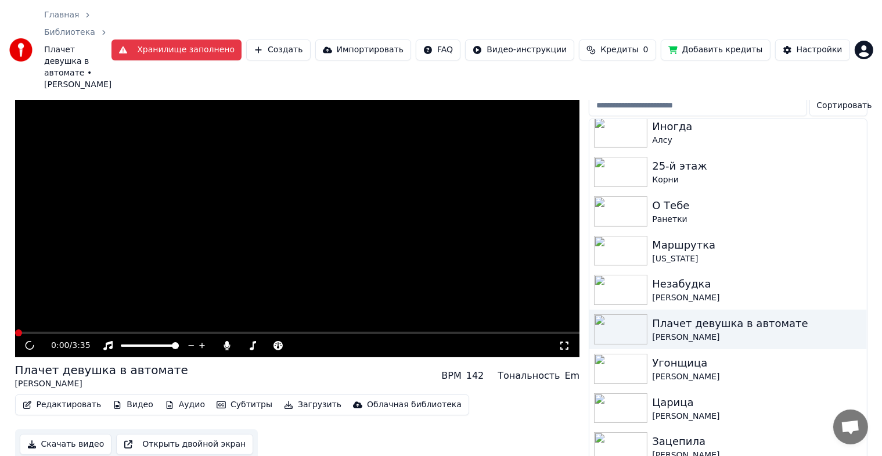
click at [57, 397] on button "Редактировать" at bounding box center [62, 405] width 88 height 16
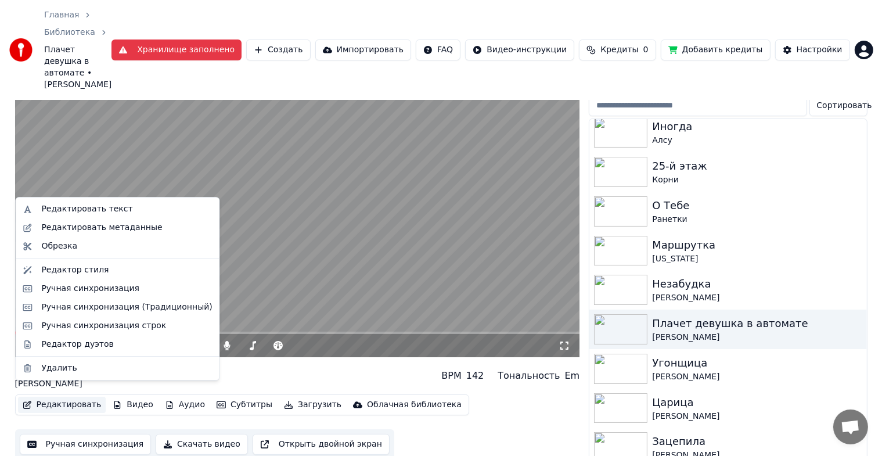
click at [132, 397] on button "Видео" at bounding box center [133, 405] width 50 height 16
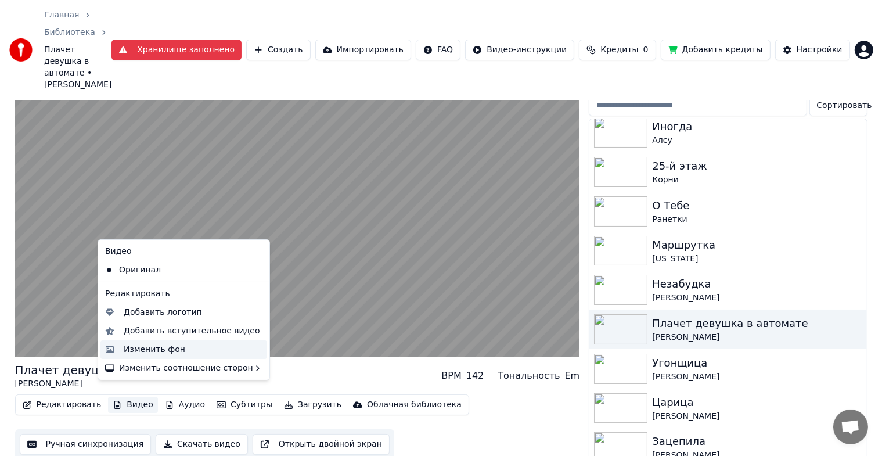
click at [150, 349] on div "Изменить фон" at bounding box center [155, 350] width 62 height 12
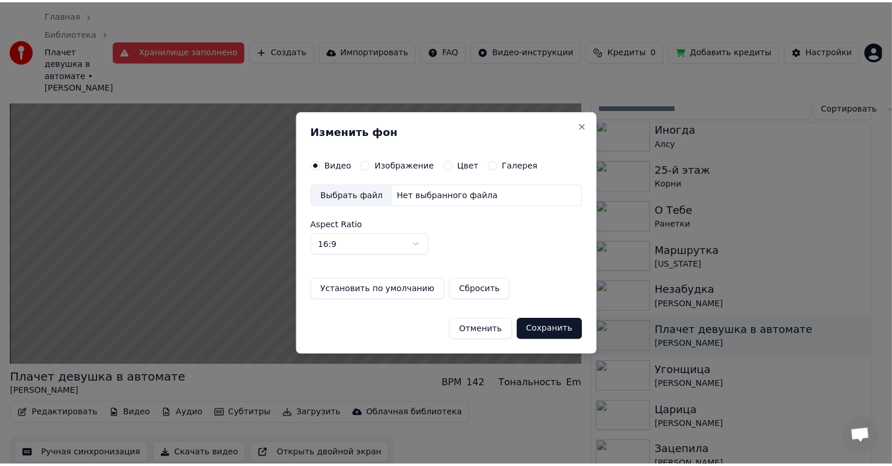
scroll to position [51, 0]
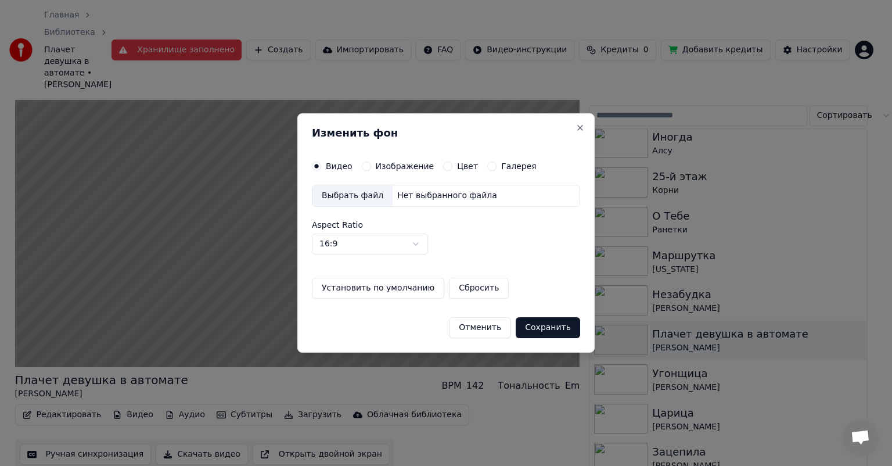
click at [418, 170] on label "Изображение" at bounding box center [405, 166] width 59 height 8
click at [371, 171] on button "Изображение" at bounding box center [366, 165] width 9 height 9
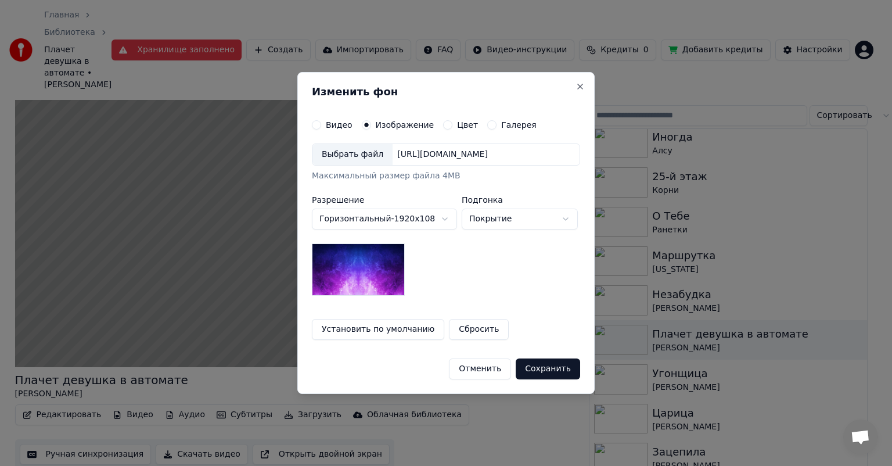
click at [363, 158] on div "Выбрать файл" at bounding box center [352, 154] width 80 height 21
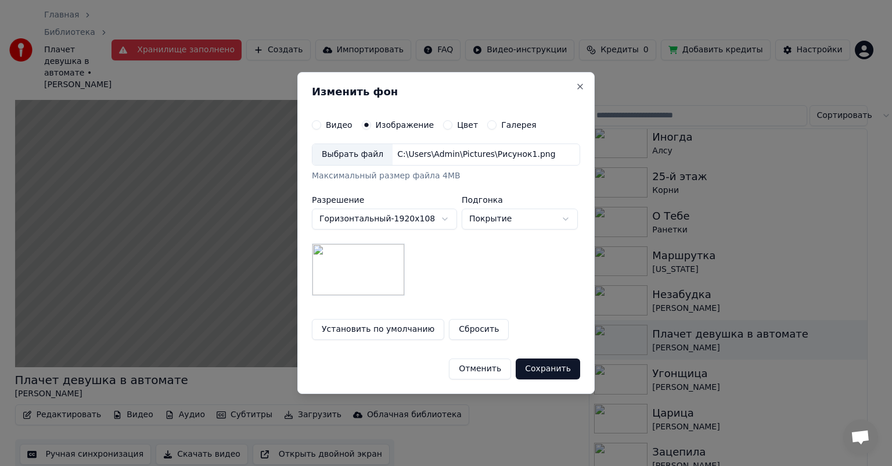
click at [534, 367] on button "Сохранить" at bounding box center [548, 368] width 64 height 21
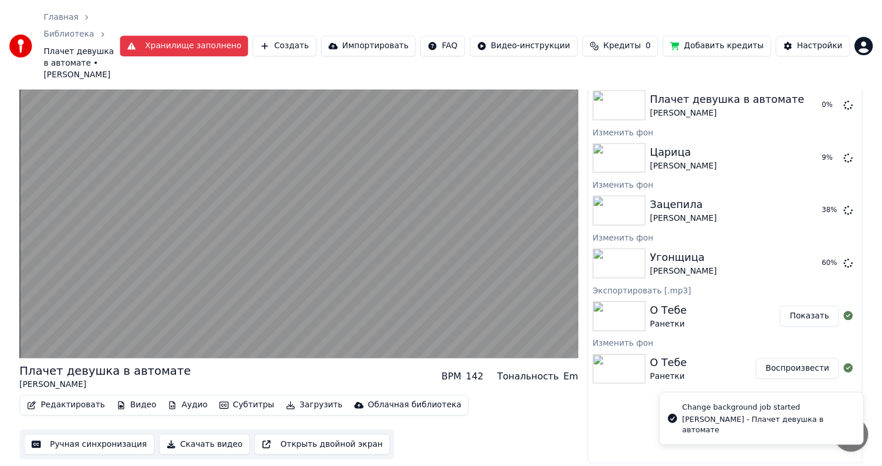
scroll to position [46, 0]
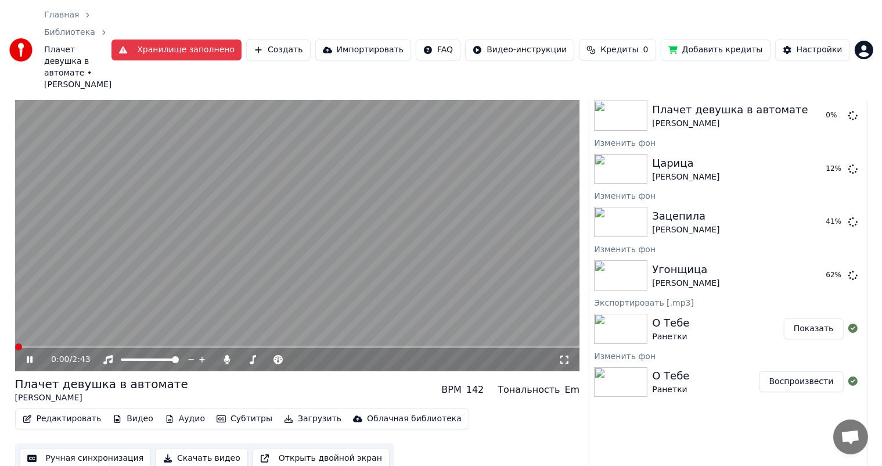
click at [26, 355] on icon at bounding box center [37, 359] width 27 height 9
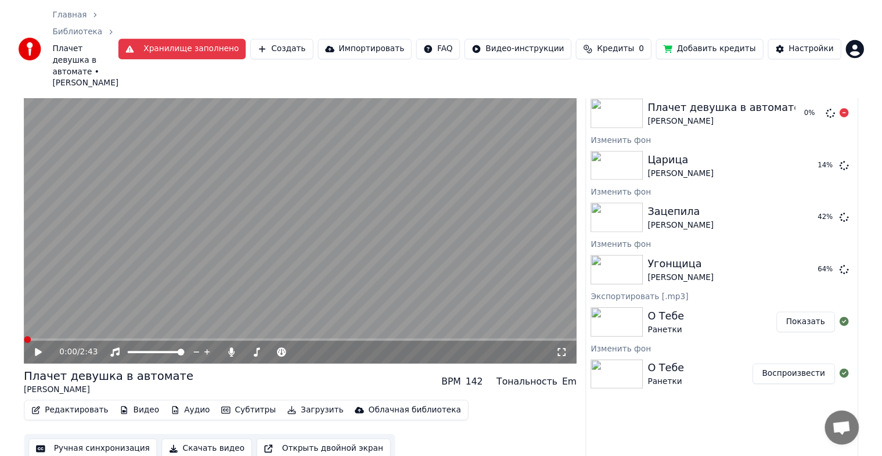
scroll to position [0, 0]
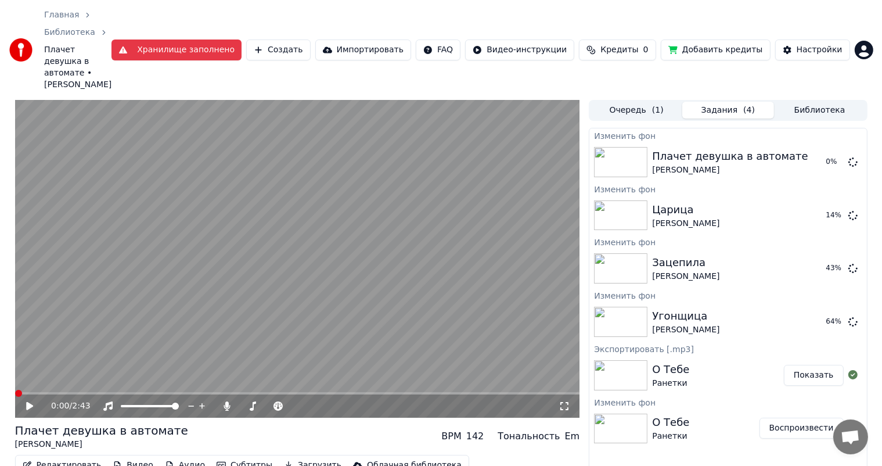
click at [800, 102] on button "Библиотека" at bounding box center [820, 110] width 92 height 17
